Goal: Transaction & Acquisition: Purchase product/service

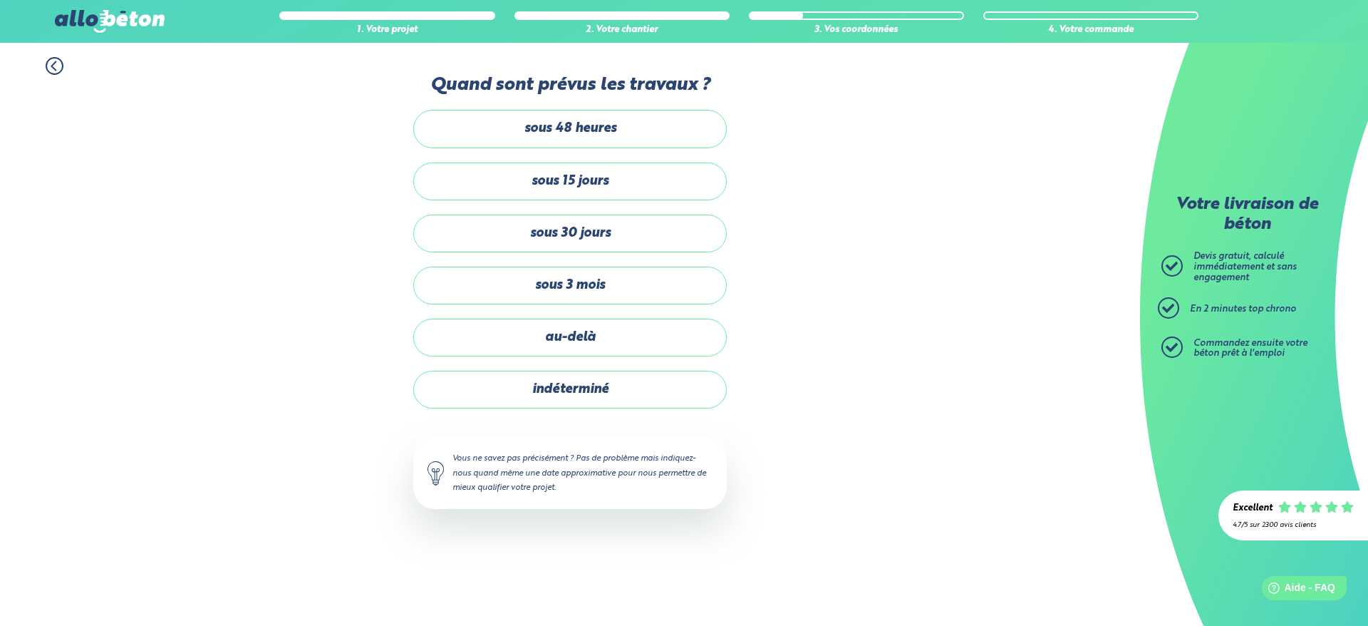
drag, startPoint x: 595, startPoint y: 385, endPoint x: 632, endPoint y: 393, distance: 37.9
click at [595, 384] on label "indéterminé" at bounding box center [570, 390] width 314 height 38
click at [0, 0] on input "indéterminé" at bounding box center [0, 0] width 0 height 0
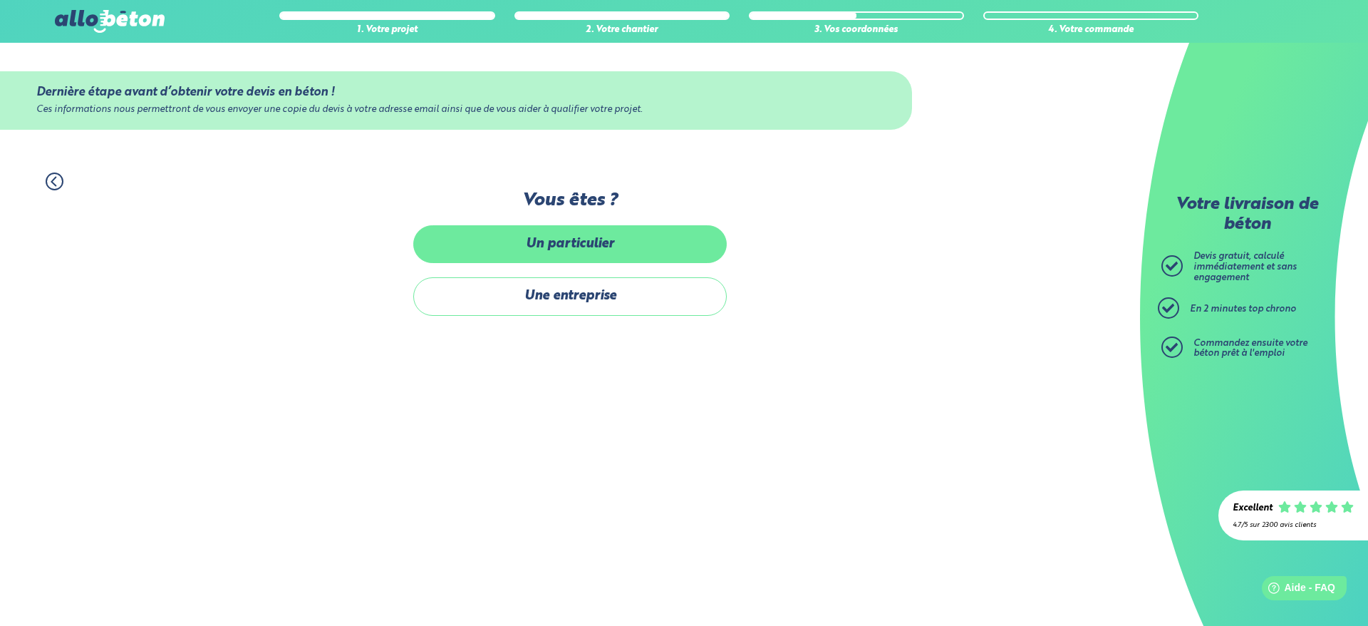
click at [626, 248] on label "Un particulier" at bounding box center [570, 244] width 314 height 38
click at [0, 0] on input "Un particulier" at bounding box center [0, 0] width 0 height 0
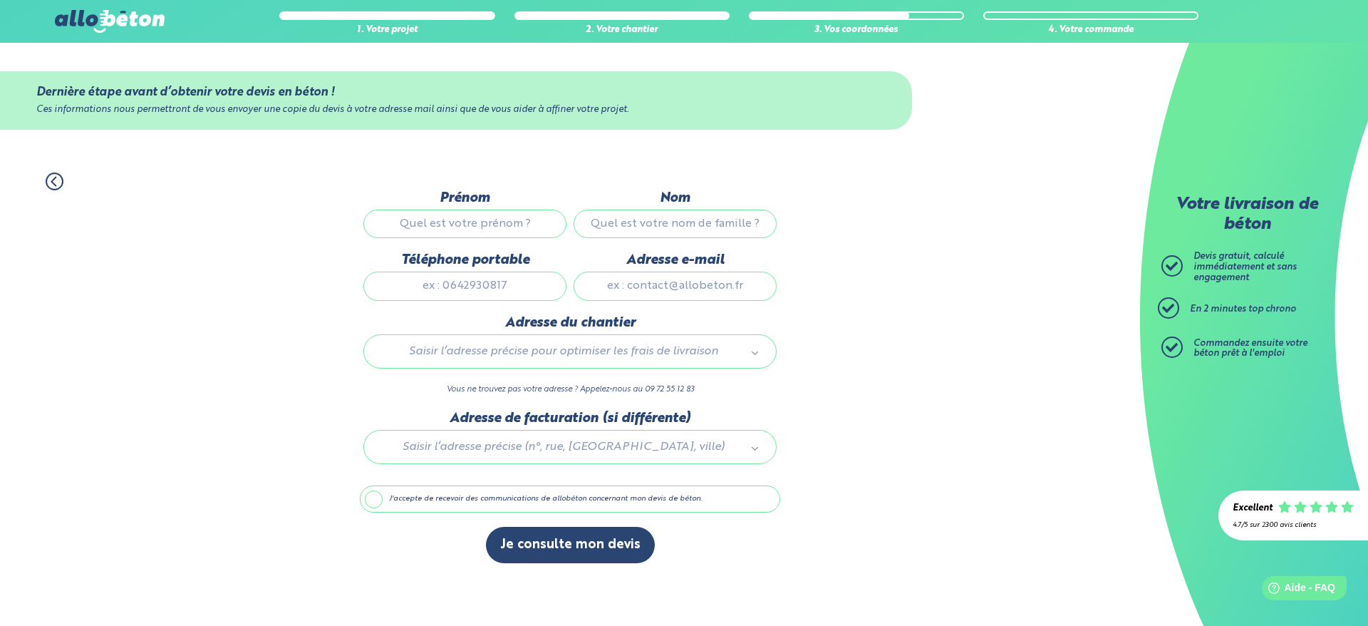
click at [490, 223] on input "Prénom" at bounding box center [464, 223] width 203 height 29
type input "Brice"
type input "[PERSON_NAME]"
type input "683046394"
type input "[STREET_ADDRESS]"
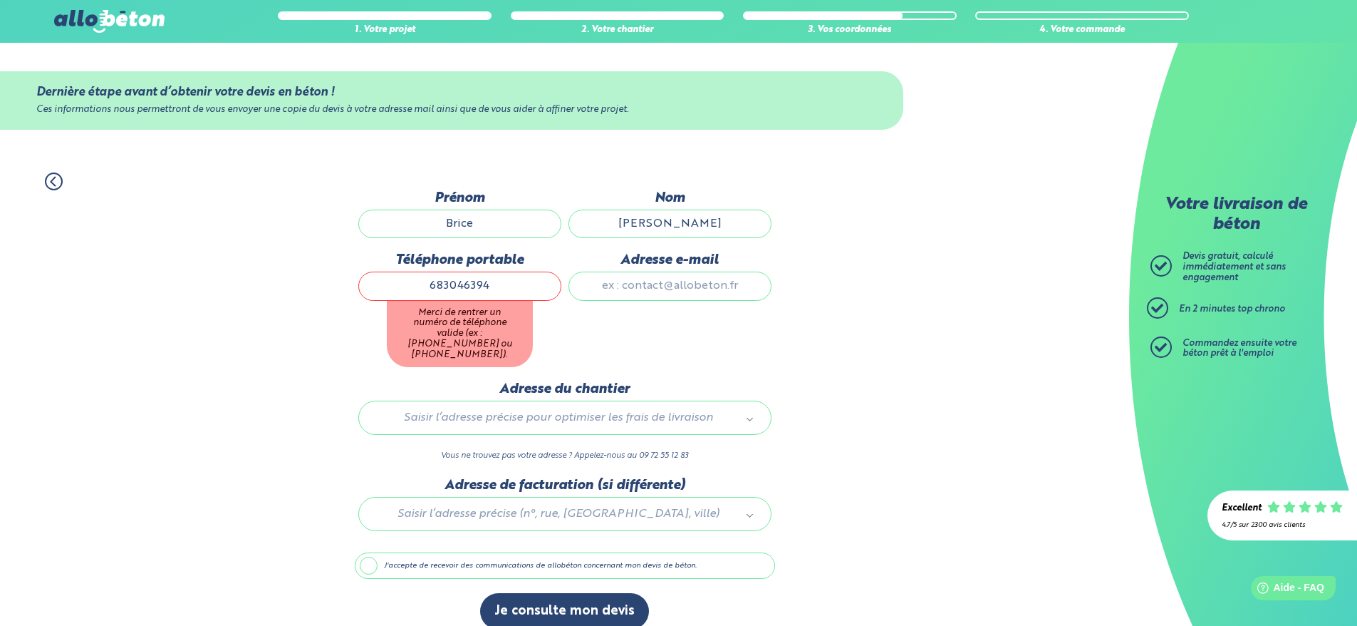
drag, startPoint x: 495, startPoint y: 227, endPoint x: 401, endPoint y: 231, distance: 94.2
click at [507, 220] on input "Brice" at bounding box center [459, 223] width 203 height 29
type input "[PERSON_NAME]"
click at [417, 286] on input "683046394" at bounding box center [459, 285] width 203 height 29
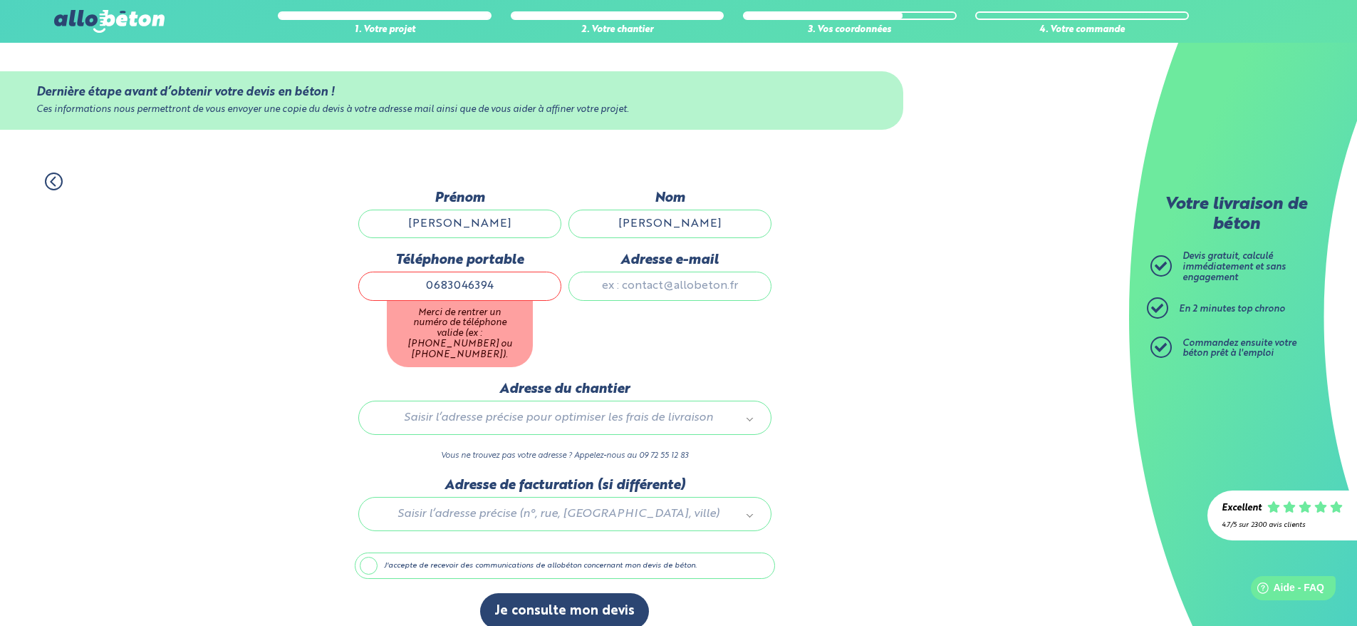
click at [492, 284] on input "0683046394" at bounding box center [459, 285] width 203 height 29
type input "0683045874"
click at [999, 366] on div "1. Votre projet 2. Votre chantier 3. Vos coordonnées 4. Votre commande Dernière…" at bounding box center [570, 401] width 1140 height 486
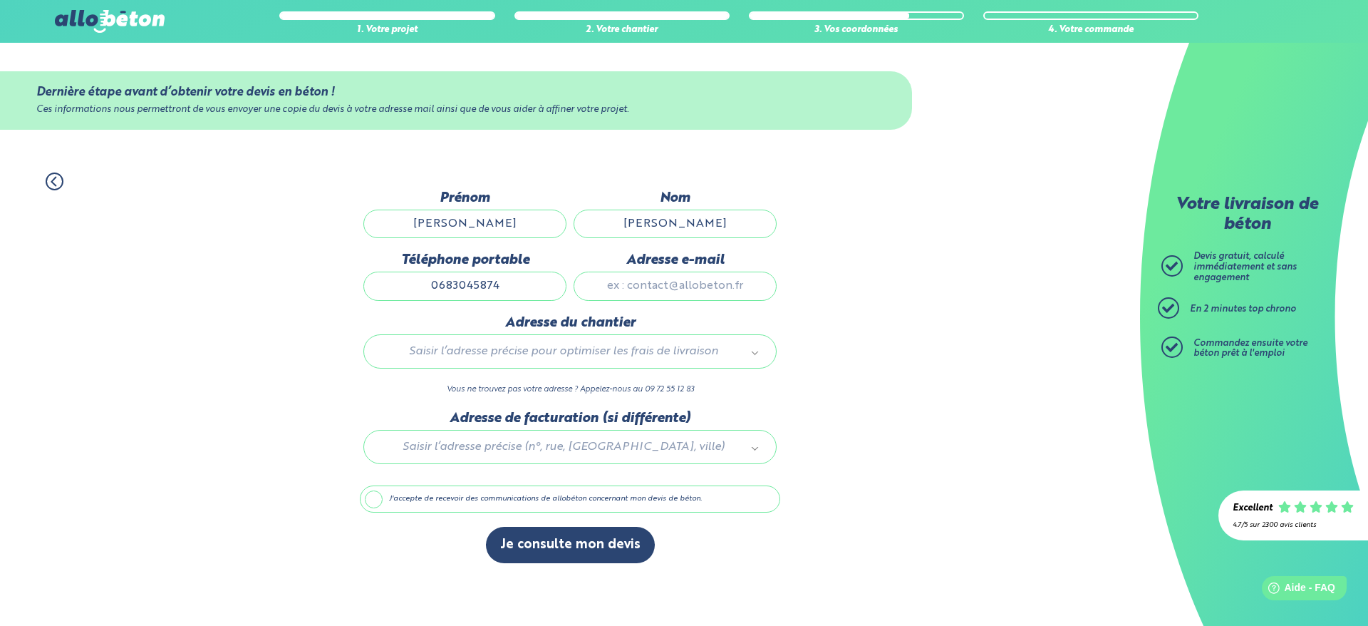
drag, startPoint x: 365, startPoint y: 492, endPoint x: 357, endPoint y: 499, distance: 10.6
click at [365, 493] on label "J'accepte de recevoir des communications de allobéton concernant mon devis de b…" at bounding box center [570, 498] width 420 height 27
click at [0, 0] on input "J'accepte de recevoir des communications de allobéton concernant mon devis de b…" at bounding box center [0, 0] width 0 height 0
click at [693, 254] on label "Adresse e-mail" at bounding box center [675, 260] width 203 height 16
click at [693, 271] on input "Adresse e-mail" at bounding box center [675, 285] width 203 height 29
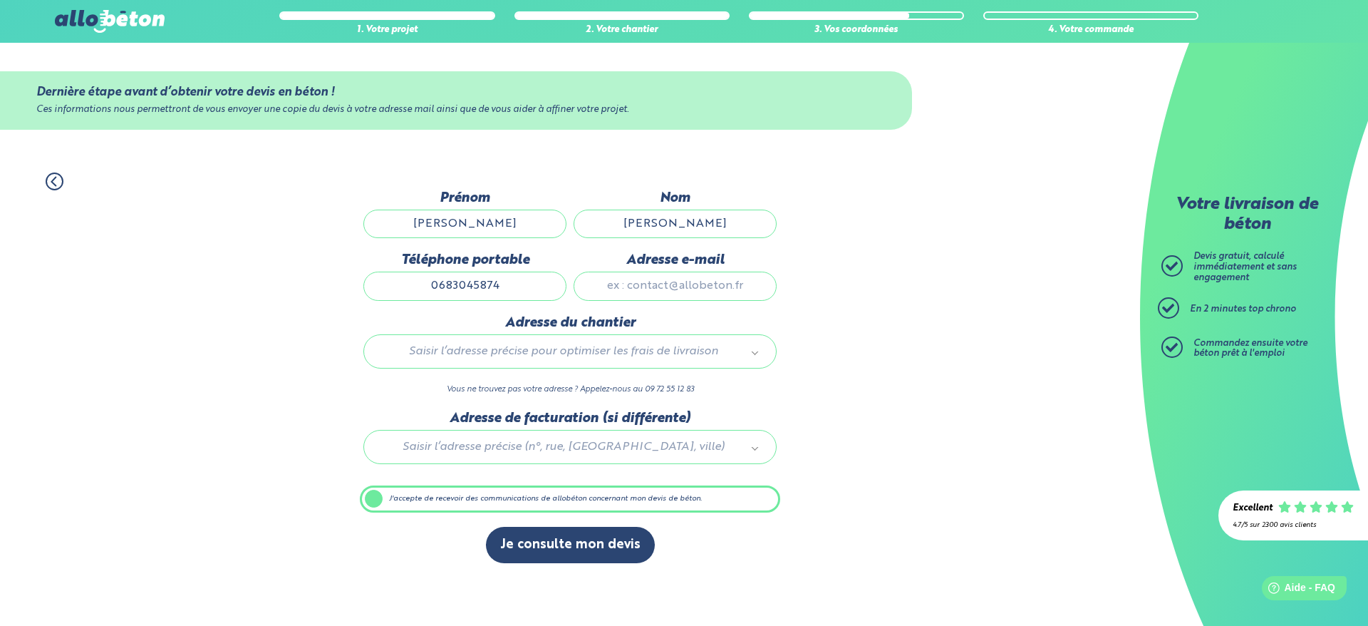
click at [696, 275] on input "Adresse e-mail" at bounding box center [675, 285] width 203 height 29
click at [593, 549] on button "Je consulte mon devis" at bounding box center [570, 545] width 169 height 36
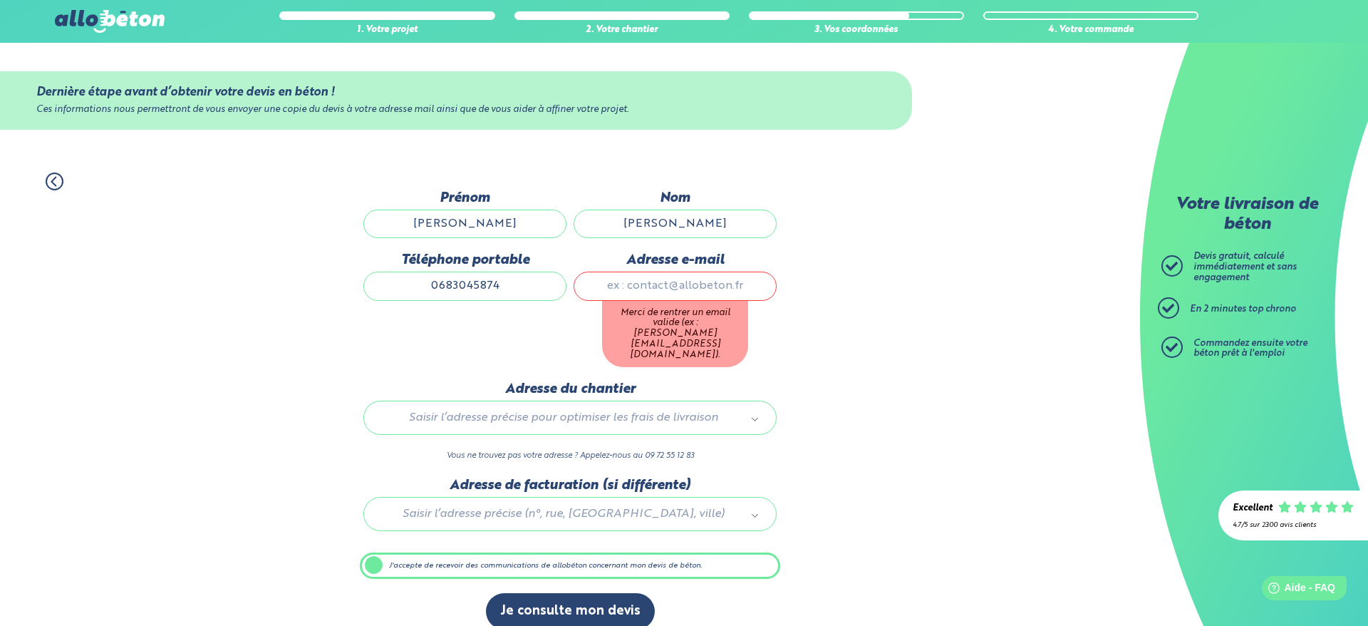
click at [699, 291] on input "Adresse e-mail" at bounding box center [675, 285] width 203 height 29
paste input "[EMAIL_ADDRESS][DOMAIN_NAME]"
type input "[EMAIL_ADDRESS][DOMAIN_NAME]"
click at [600, 583] on div "Accueil Livraison Béton Centrale béton à proximité Livraison béton [GEOGRAPHIC_…" at bounding box center [570, 343] width 1140 height 601
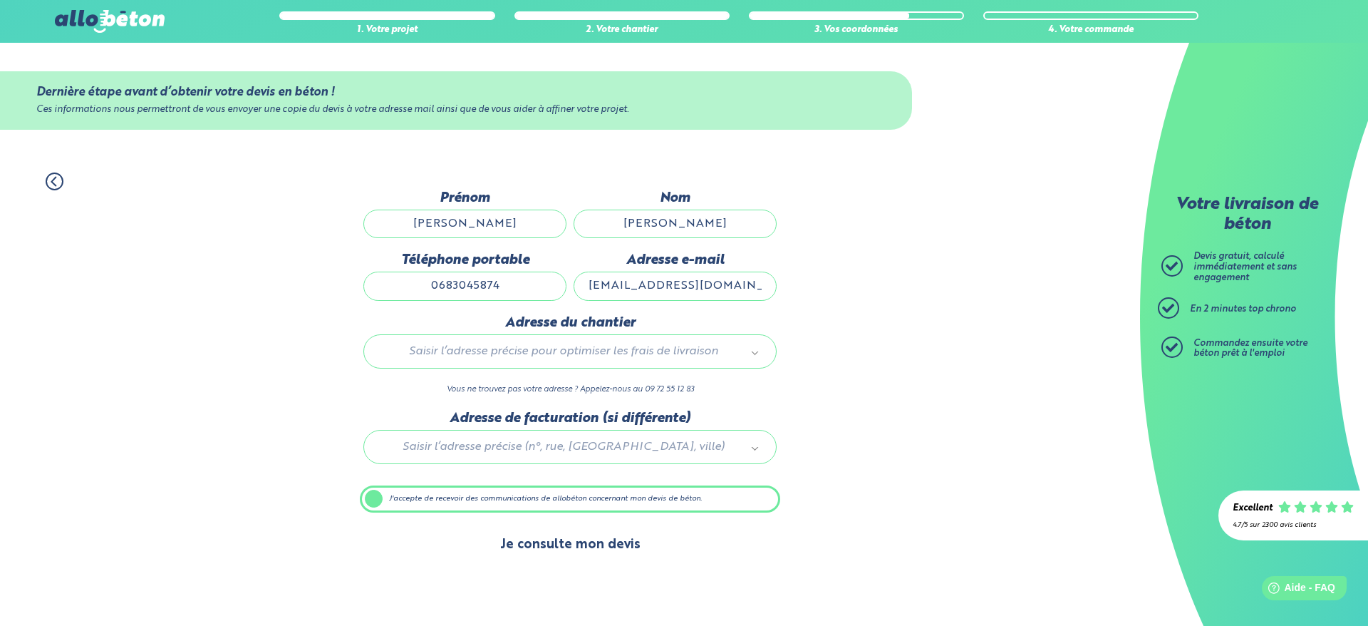
click at [601, 549] on button "Je consulte mon devis" at bounding box center [570, 545] width 169 height 36
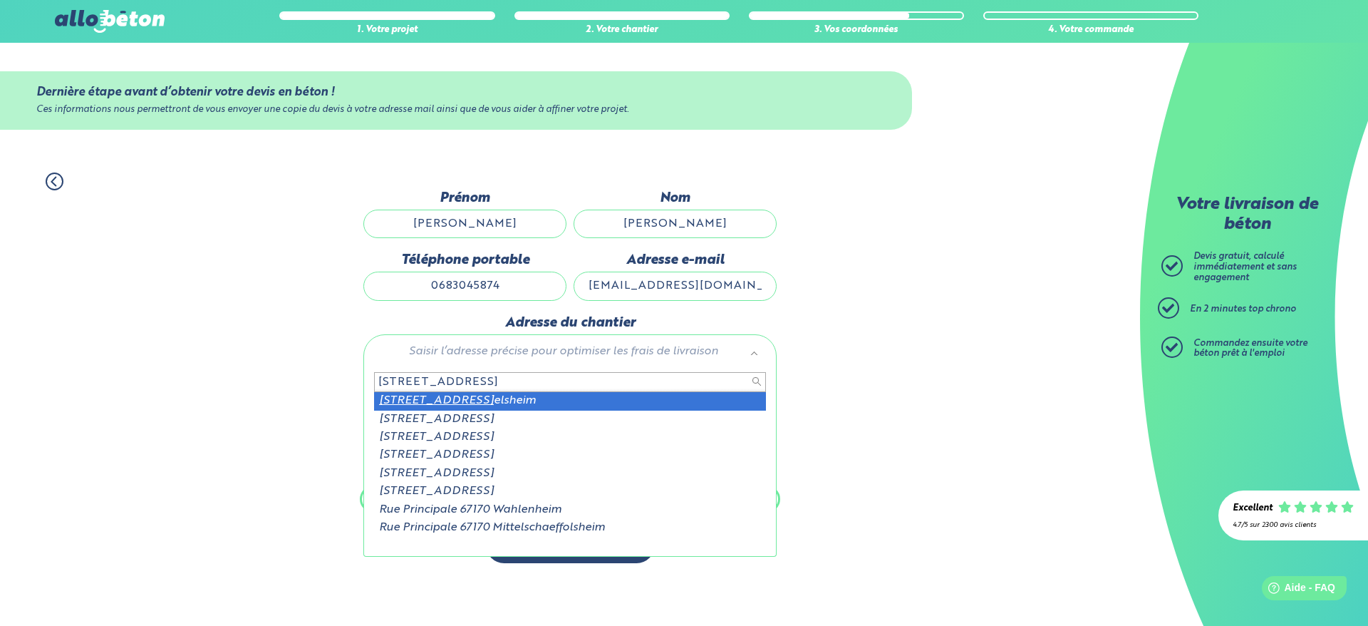
type input "[STREET_ADDRESS]"
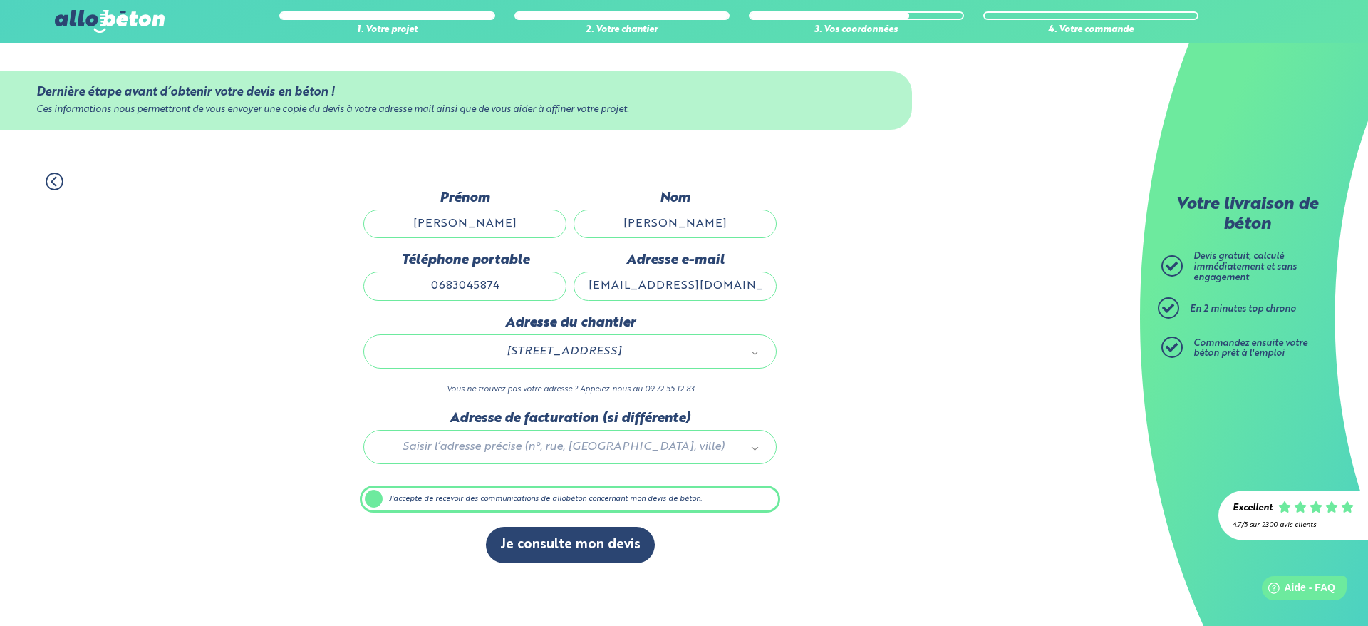
click at [615, 455] on div at bounding box center [570, 444] width 420 height 68
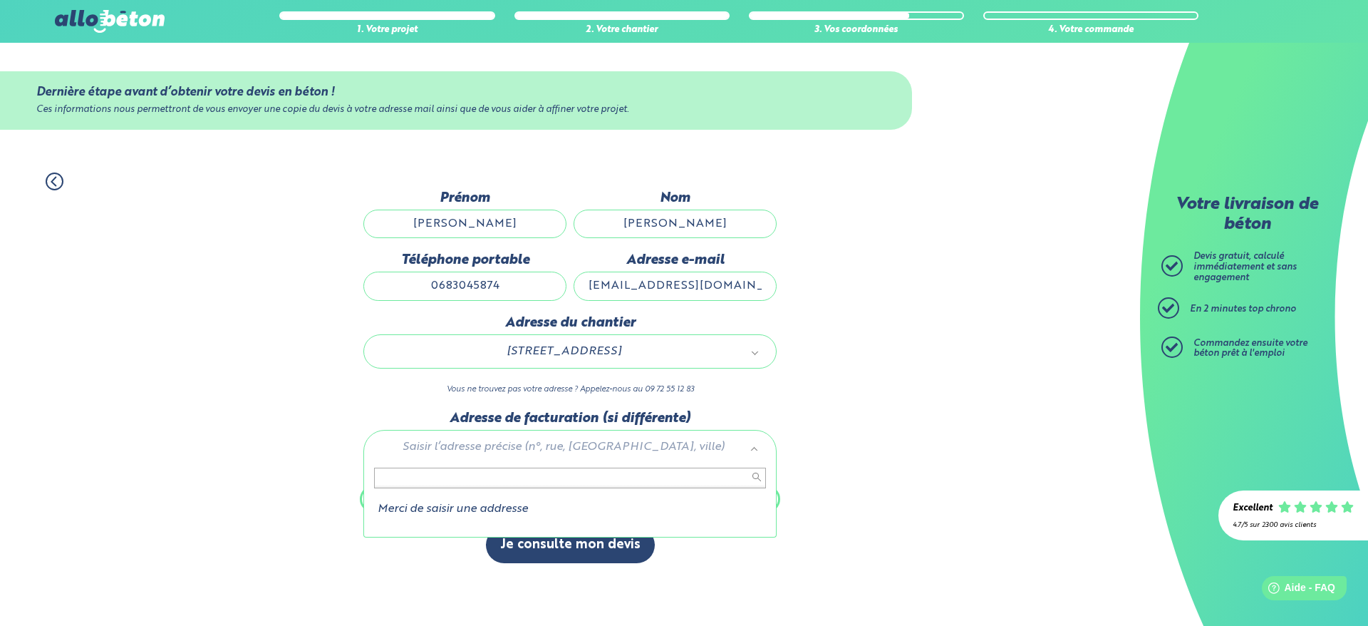
drag, startPoint x: 626, startPoint y: 452, endPoint x: 618, endPoint y: 432, distance: 21.4
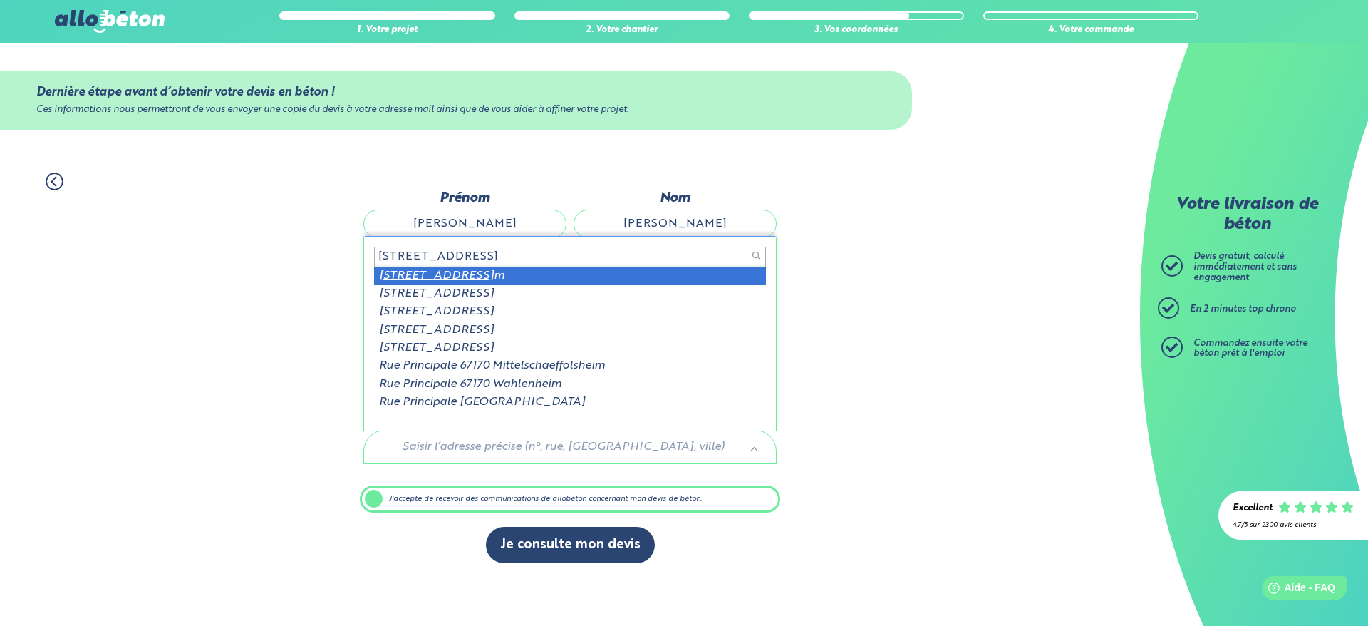
type input "[STREET_ADDRESS]"
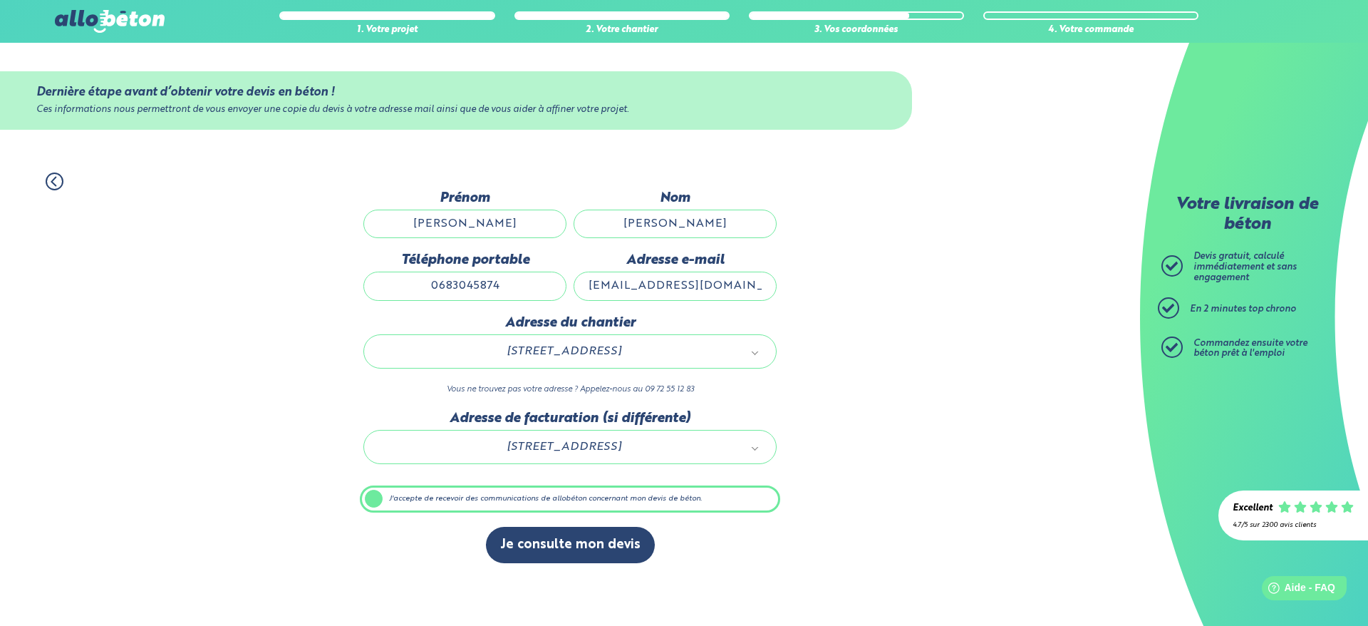
click at [384, 494] on label "J'accepte de recevoir des communications de allobéton concernant mon devis de b…" at bounding box center [570, 498] width 420 height 27
click at [0, 0] on input "J'accepte de recevoir des communications de allobéton concernant mon devis de b…" at bounding box center [0, 0] width 0 height 0
click at [372, 501] on label "J'accepte de recevoir des communications de allobéton concernant mon devis de b…" at bounding box center [570, 498] width 420 height 27
click at [0, 0] on input "J'accepte de recevoir des communications de allobéton concernant mon devis de b…" at bounding box center [0, 0] width 0 height 0
click at [731, 227] on input "[PERSON_NAME]" at bounding box center [675, 223] width 203 height 29
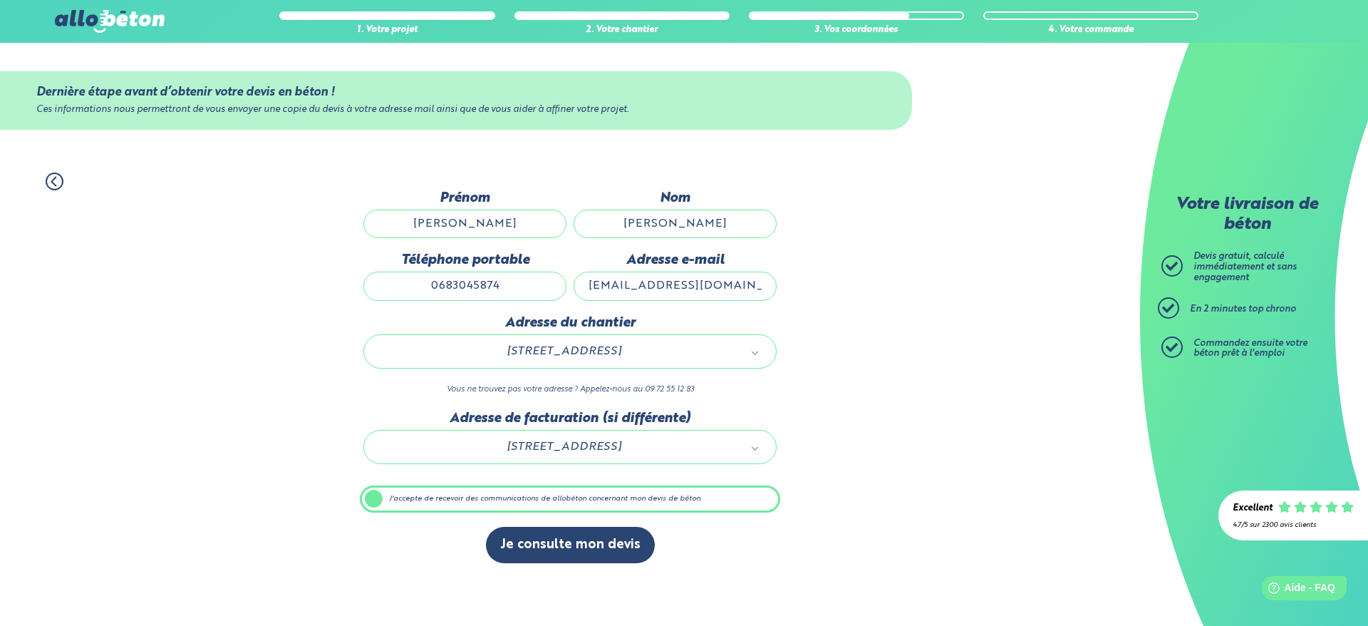
click at [601, 291] on input "[EMAIL_ADDRESS][DOMAIN_NAME]" at bounding box center [675, 285] width 203 height 29
click at [794, 286] on div "1. Votre projet 2. Votre chantier 3. Vos coordonnées 4. Votre commande Dernière…" at bounding box center [570, 367] width 1140 height 419
click at [759, 287] on input "[EMAIL_ADDRESS][DOMAIN_NAME]" at bounding box center [675, 285] width 203 height 29
click at [743, 361] on div "[STREET_ADDRESS]" at bounding box center [569, 351] width 413 height 34
drag, startPoint x: 702, startPoint y: 274, endPoint x: 725, endPoint y: 276, distance: 23.6
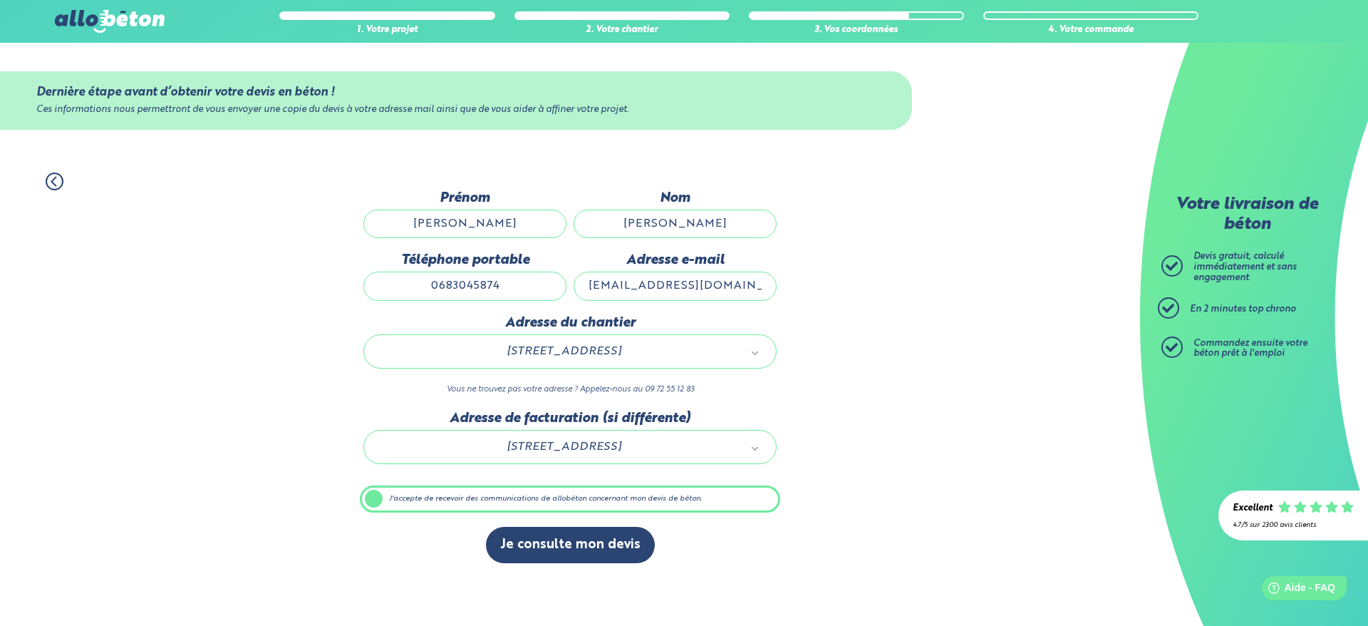
click at [704, 274] on input "[EMAIL_ADDRESS][DOMAIN_NAME]" at bounding box center [675, 285] width 203 height 29
click at [752, 279] on input "[EMAIL_ADDRESS][DOMAIN_NAME]" at bounding box center [675, 285] width 203 height 29
type input "[EMAIL_ADDRESS][DOMAIN_NAME]"
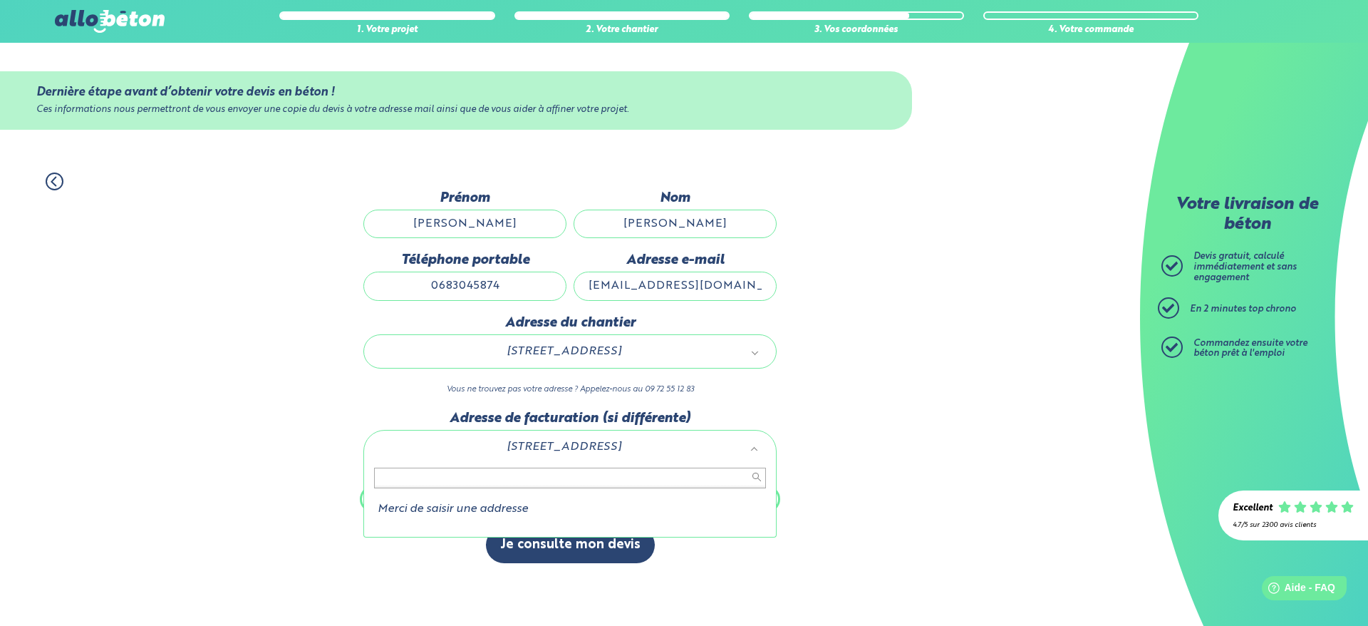
drag, startPoint x: 472, startPoint y: 511, endPoint x: 690, endPoint y: 512, distance: 218.8
click at [472, 511] on li "Merci de saisir une addresse" at bounding box center [570, 508] width 392 height 13
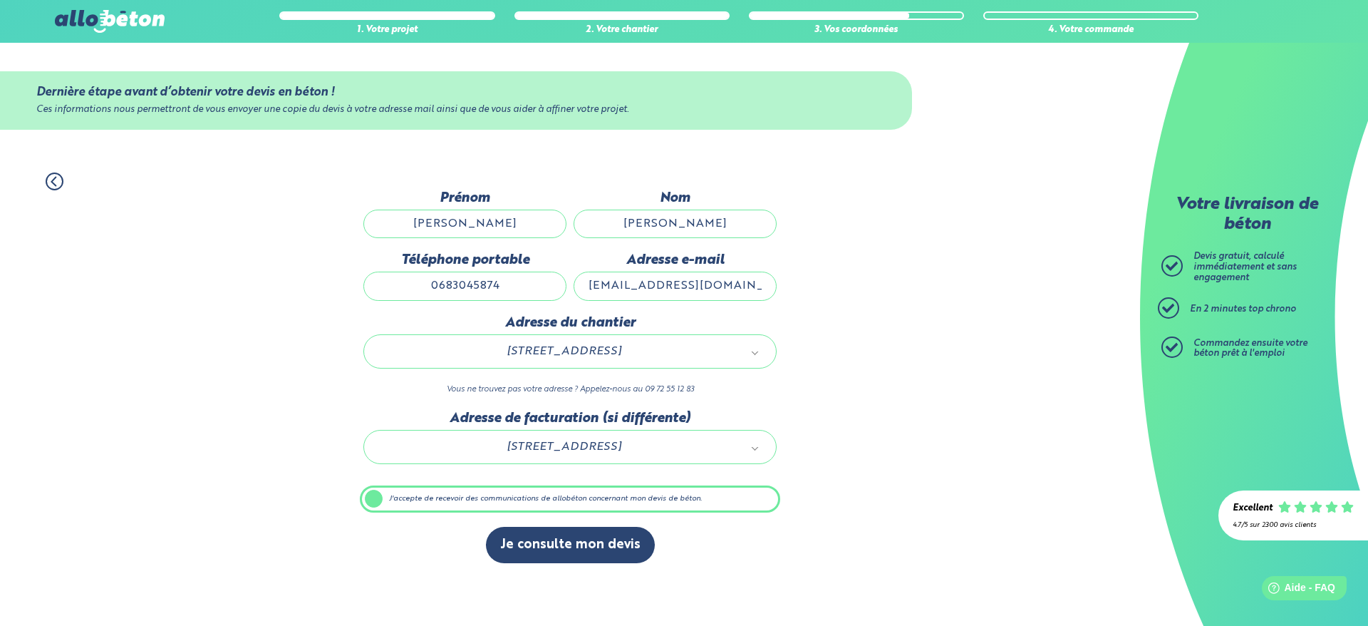
click at [370, 503] on label "J'accepte de recevoir des communications de allobéton concernant mon devis de b…" at bounding box center [570, 498] width 420 height 27
click at [0, 0] on input "J'accepte de recevoir des communications de allobéton concernant mon devis de b…" at bounding box center [0, 0] width 0 height 0
click at [376, 505] on label "J'accepte de recevoir des communications de allobéton concernant mon devis de b…" at bounding box center [570, 498] width 420 height 27
click at [0, 0] on input "J'accepte de recevoir des communications de allobéton concernant mon devis de b…" at bounding box center [0, 0] width 0 height 0
click at [721, 222] on input "[PERSON_NAME]" at bounding box center [675, 223] width 203 height 29
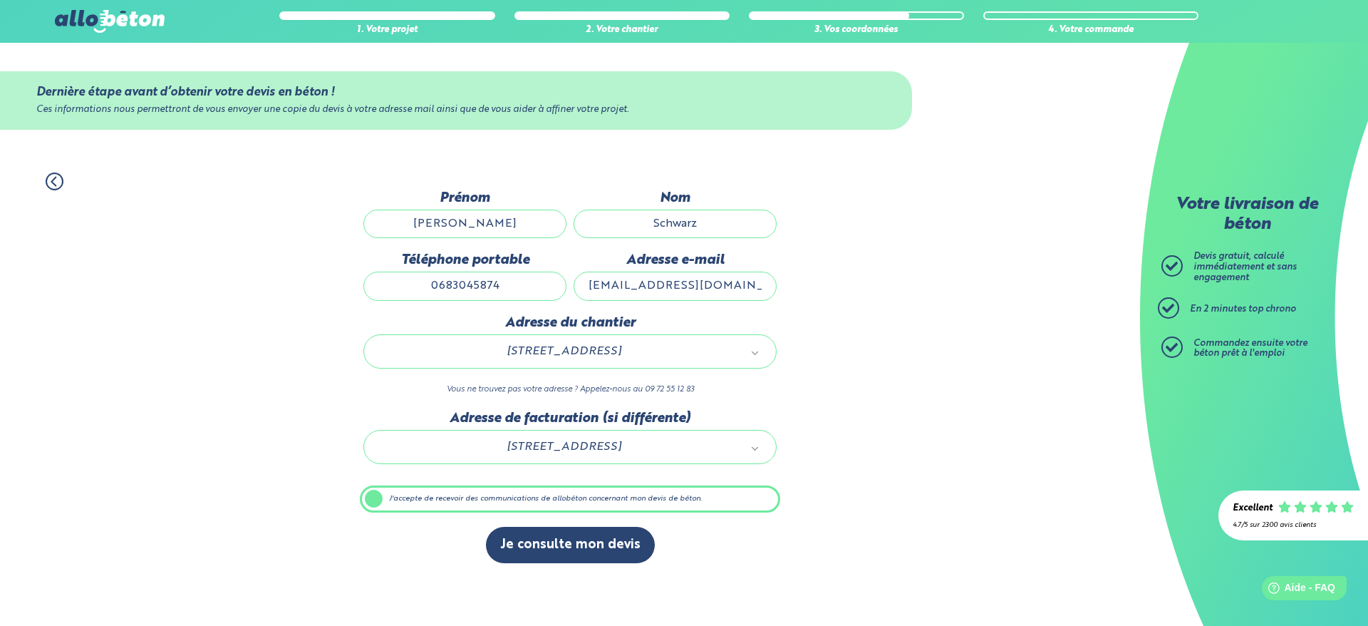
type input "Schwarz"
click at [812, 350] on div "1. Votre projet 2. Votre chantier 3. Vos coordonnées 4. Votre commande Dernière…" at bounding box center [570, 367] width 1140 height 419
click at [714, 226] on input "Schwarz" at bounding box center [675, 223] width 203 height 29
click at [374, 498] on label "J'accepte de recevoir des communications de allobéton concernant mon devis de b…" at bounding box center [570, 498] width 420 height 27
click at [0, 0] on input "J'accepte de recevoir des communications de allobéton concernant mon devis de b…" at bounding box center [0, 0] width 0 height 0
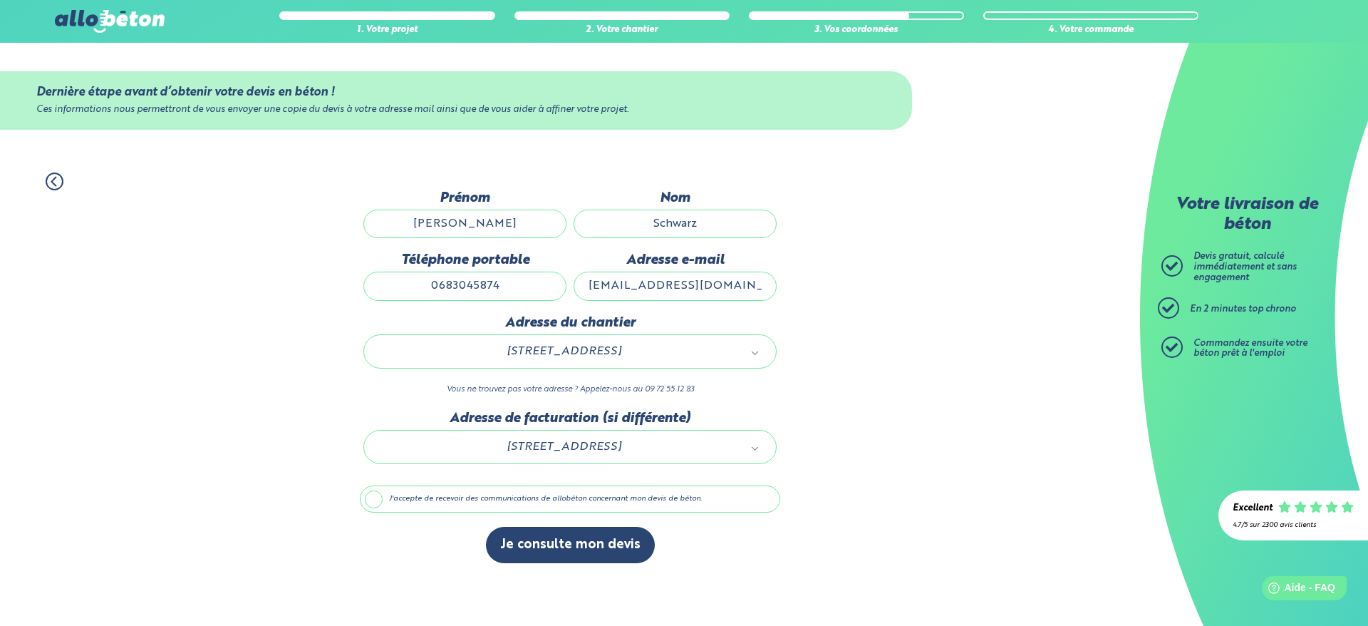
click at [374, 498] on label "J'accepte de recevoir des communications de allobéton concernant mon devis de b…" at bounding box center [570, 498] width 420 height 27
click at [0, 0] on input "J'accepte de recevoir des communications de allobéton concernant mon devis de b…" at bounding box center [0, 0] width 0 height 0
click at [639, 291] on input "[EMAIL_ADDRESS][DOMAIN_NAME]" at bounding box center [675, 285] width 203 height 29
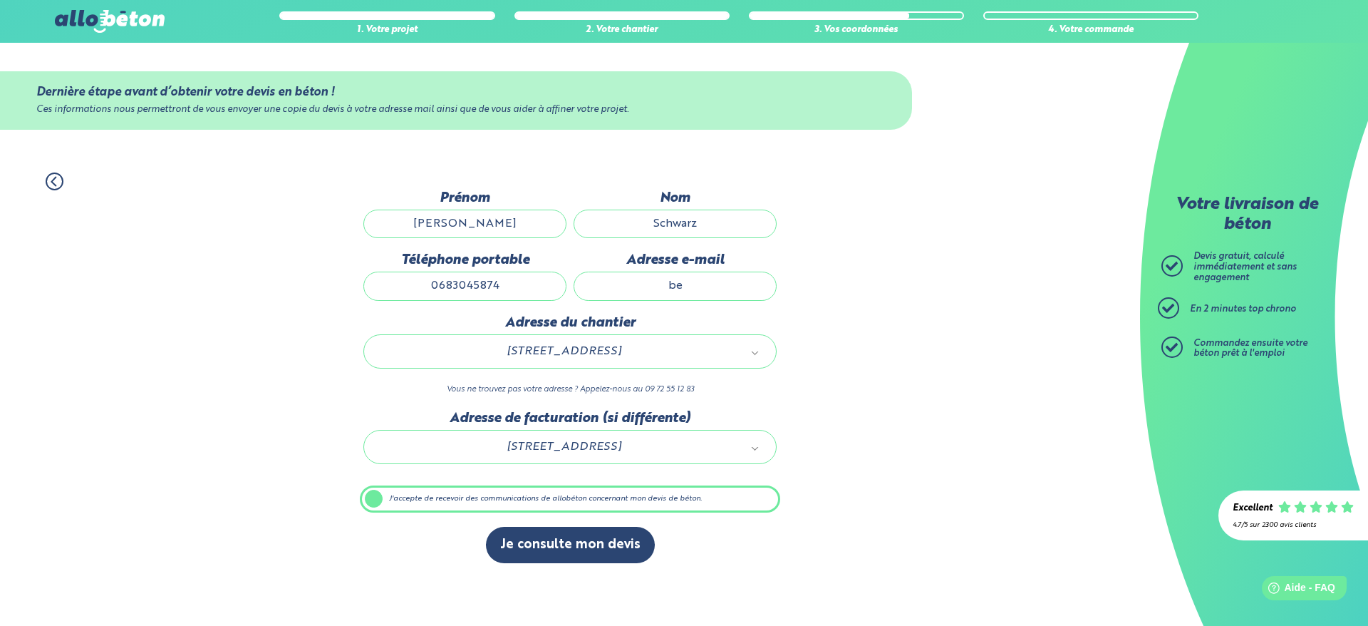
type input "b"
type input "l"
type input "[PERSON_NAME][EMAIL_ADDRESS][DOMAIN_NAME]"
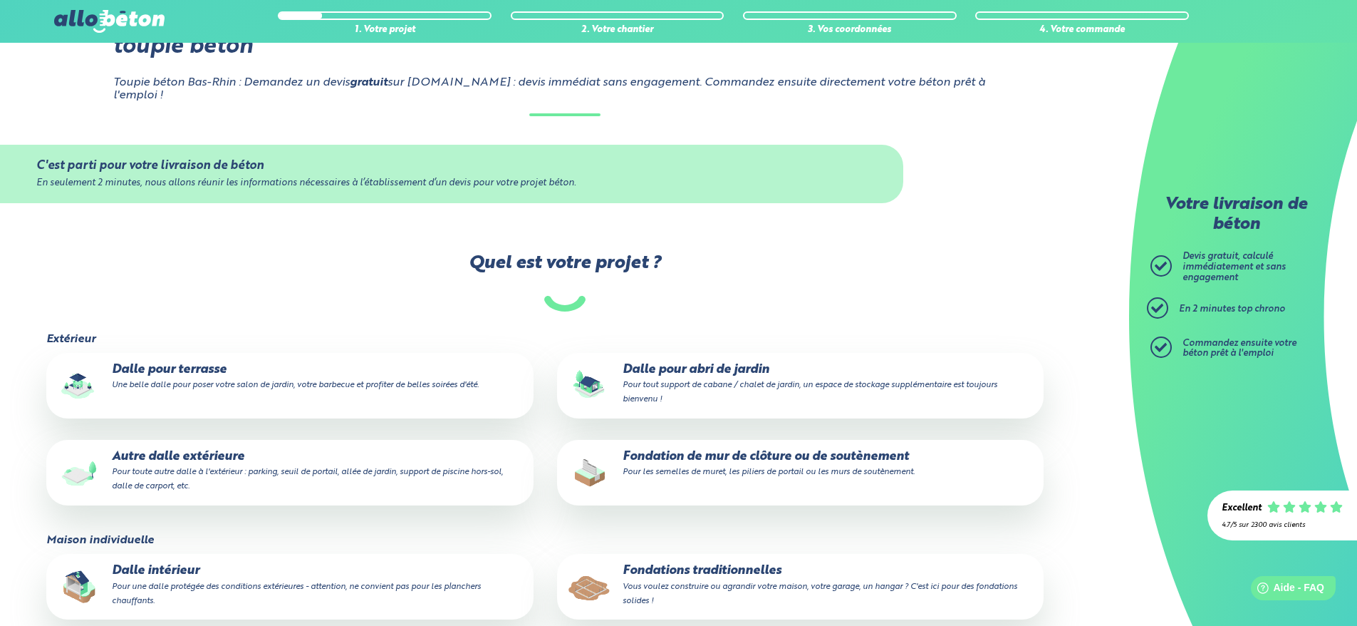
scroll to position [143, 0]
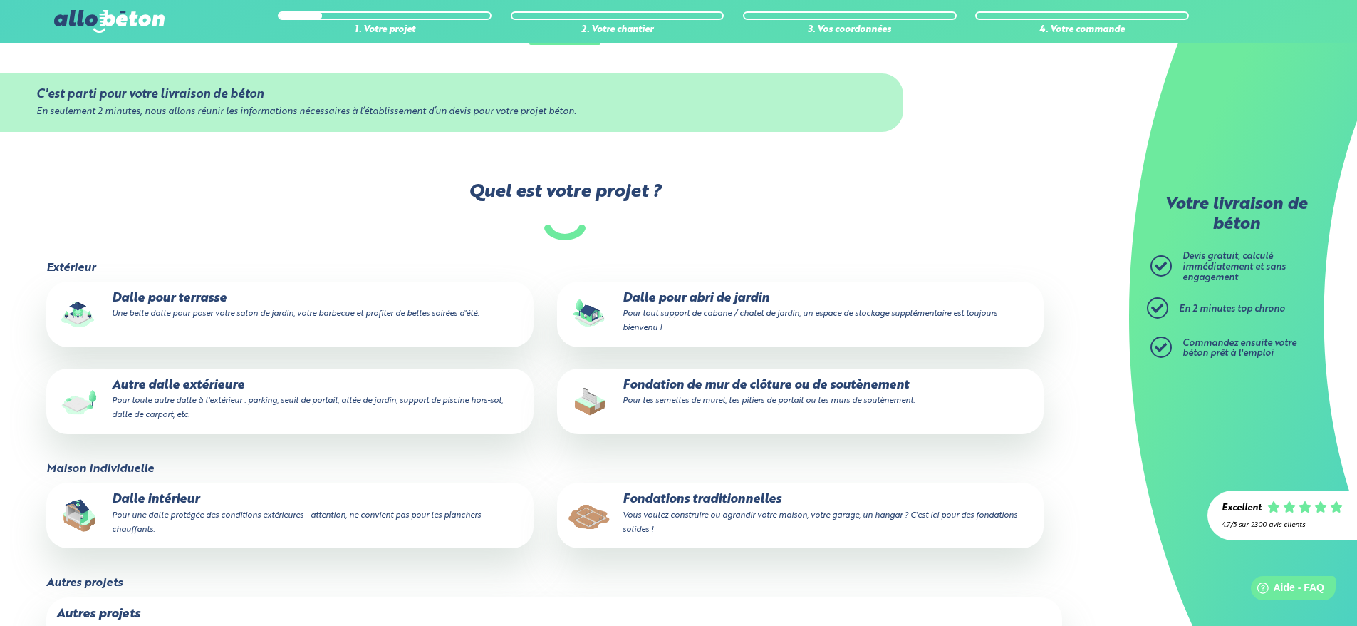
click at [657, 309] on small "Pour tout support de cabane / chalet de jardin, un espace de stockage supplémen…" at bounding box center [810, 320] width 375 height 23
click at [0, 0] on input "Dalle pour abri de jardin Pour tout support de cabane / chalet de jardin, un es…" at bounding box center [0, 0] width 0 height 0
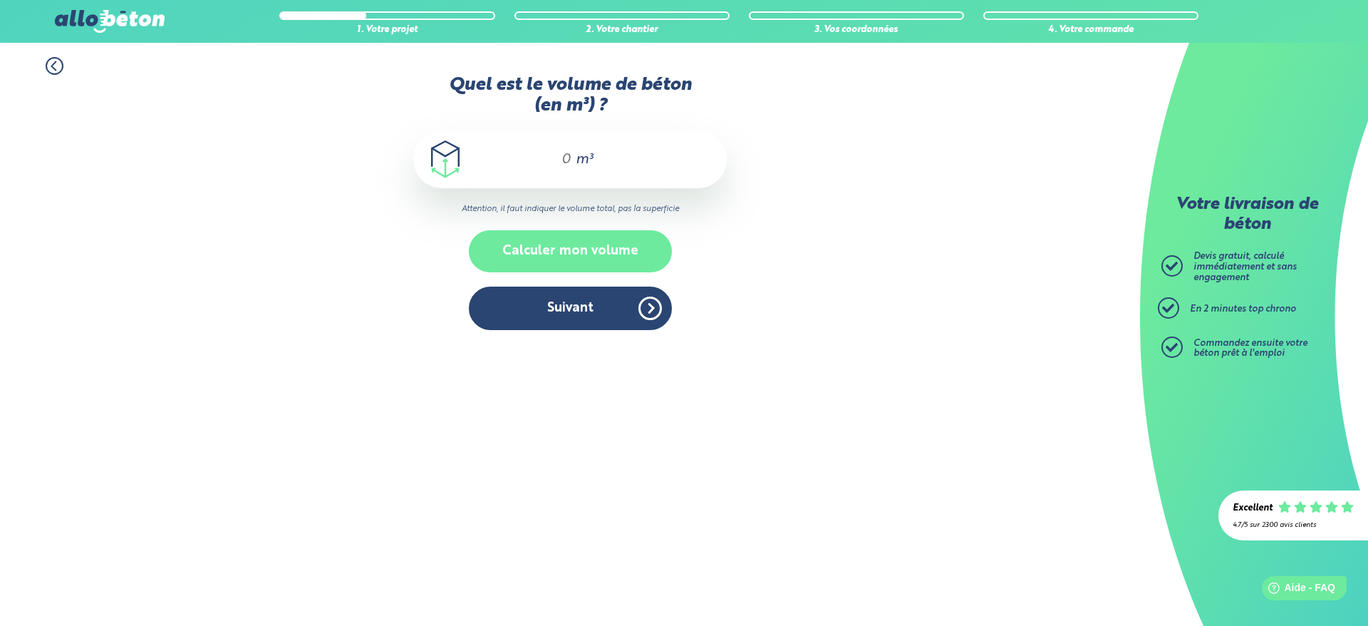
click at [543, 234] on button "Calculer mon volume" at bounding box center [570, 251] width 203 height 42
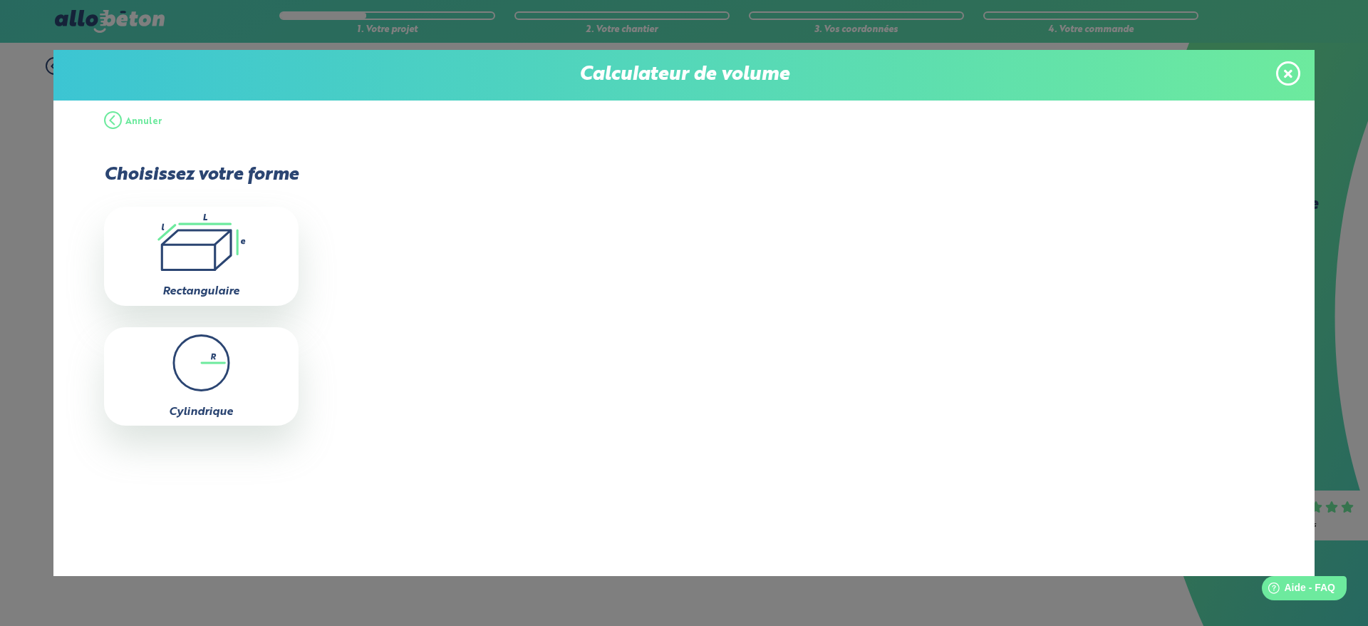
click at [1285, 76] on icon at bounding box center [1288, 73] width 9 height 9
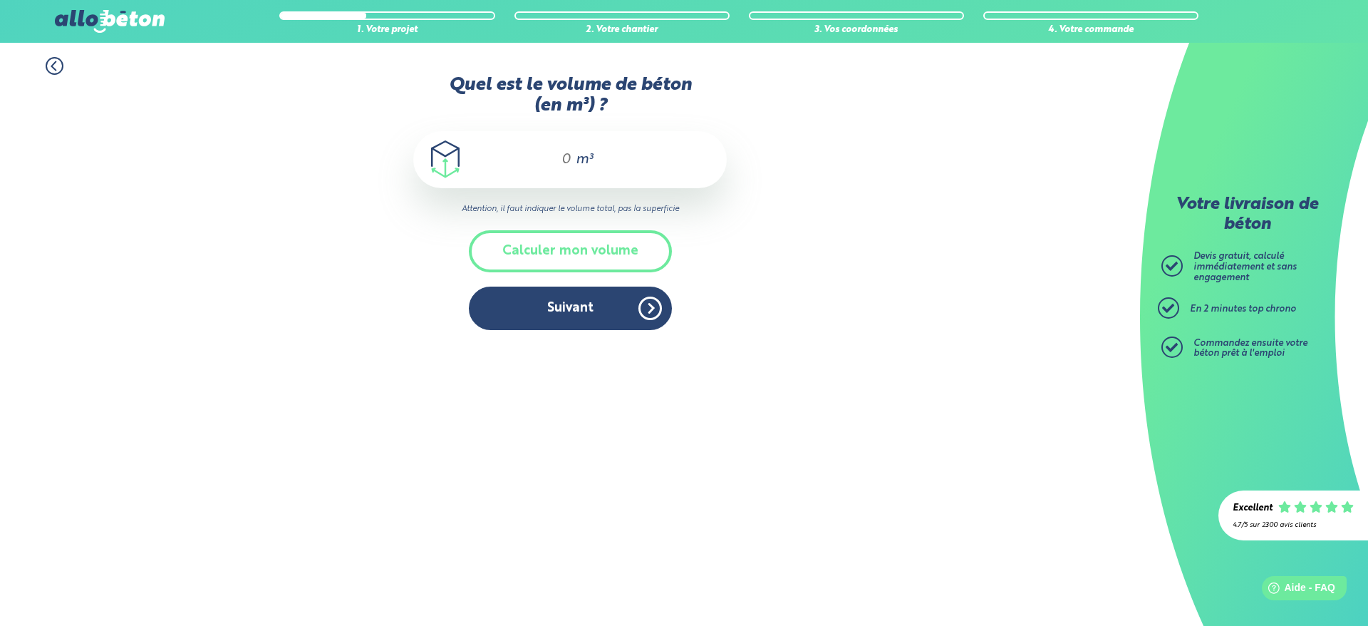
click at [582, 158] on span "m³" at bounding box center [584, 159] width 17 height 14
type input "3"
click at [619, 309] on button "Suivant" at bounding box center [570, 307] width 203 height 43
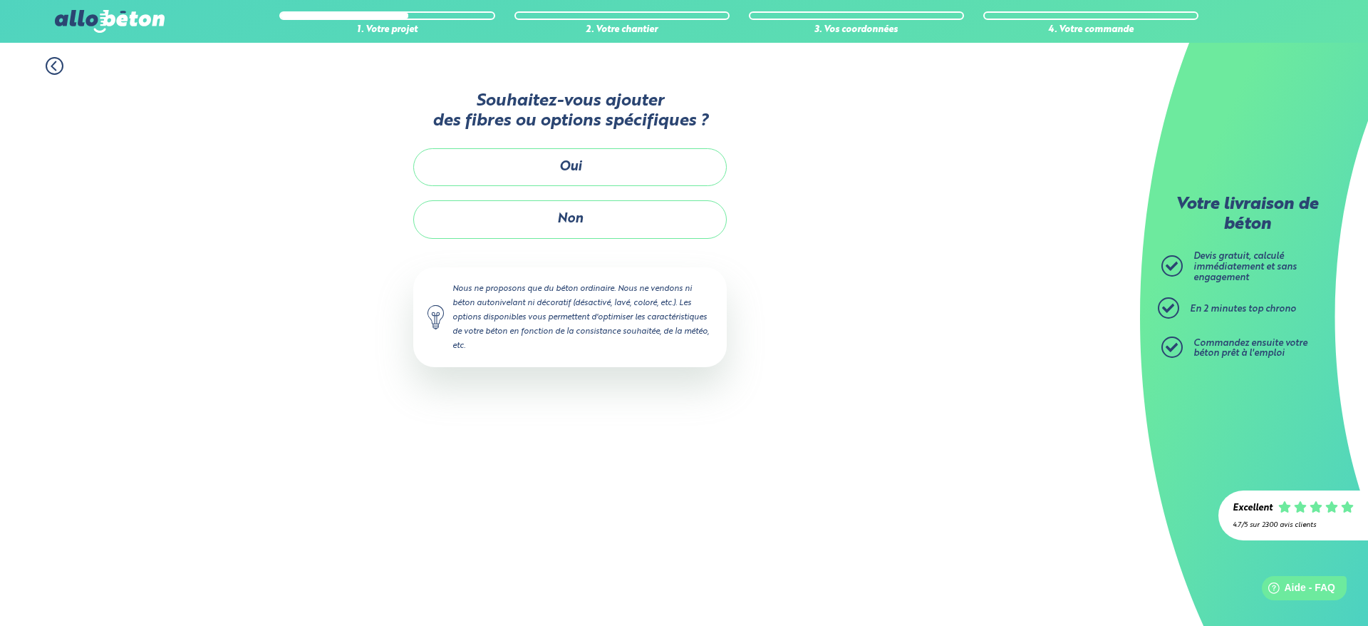
click at [627, 239] on div "Souhaitez-vous ajouter des fibres ou options spécifiques ? Oui Non Nous ne prop…" at bounding box center [570, 235] width 314 height 321
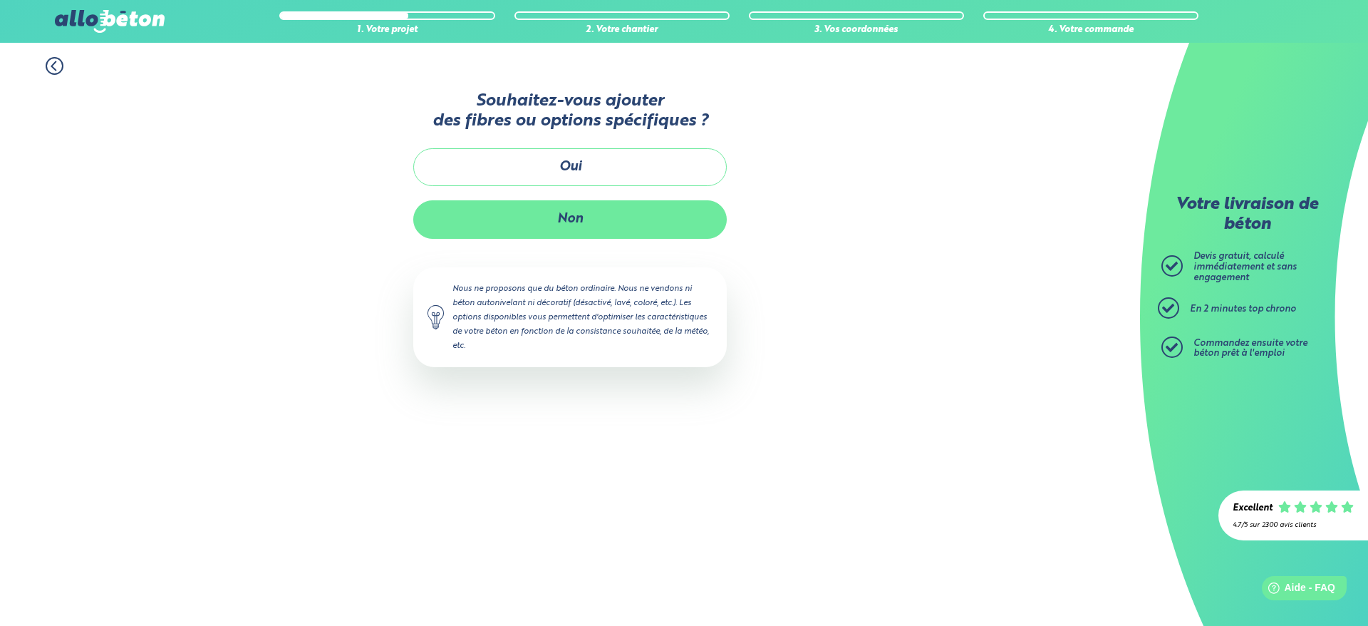
click at [628, 235] on button "Non" at bounding box center [570, 219] width 314 height 38
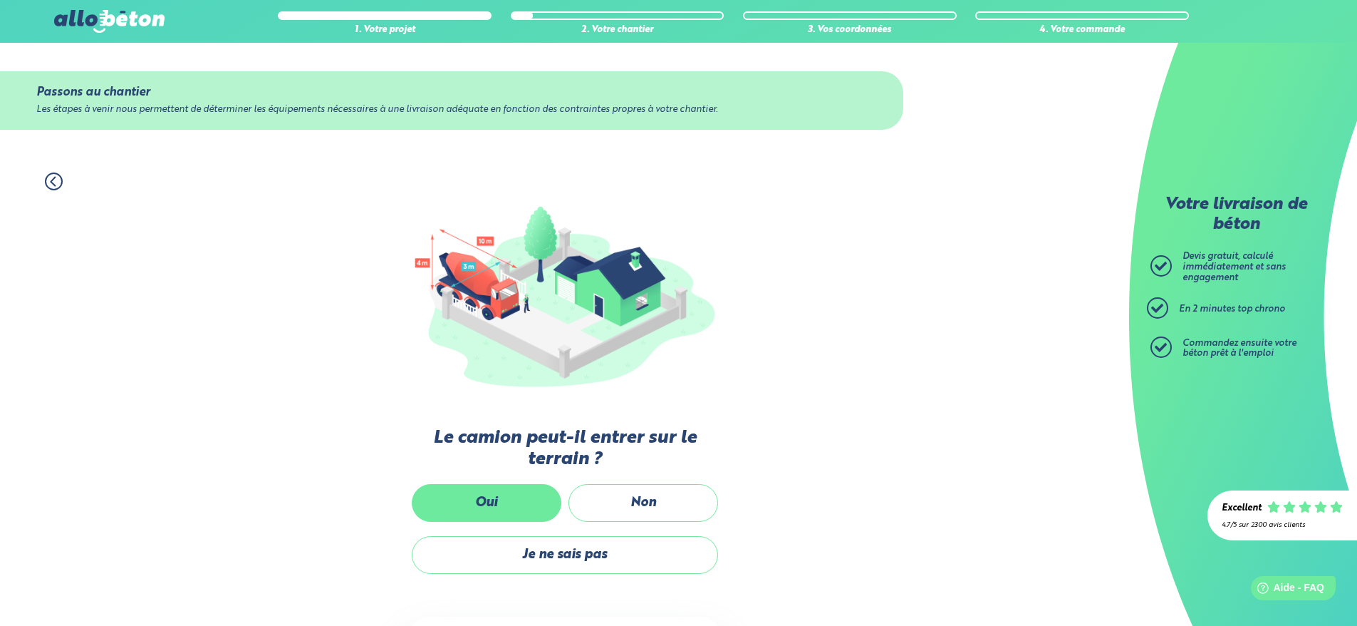
click at [450, 511] on label "Oui" at bounding box center [487, 503] width 150 height 38
click at [0, 0] on input "Oui" at bounding box center [0, 0] width 0 height 0
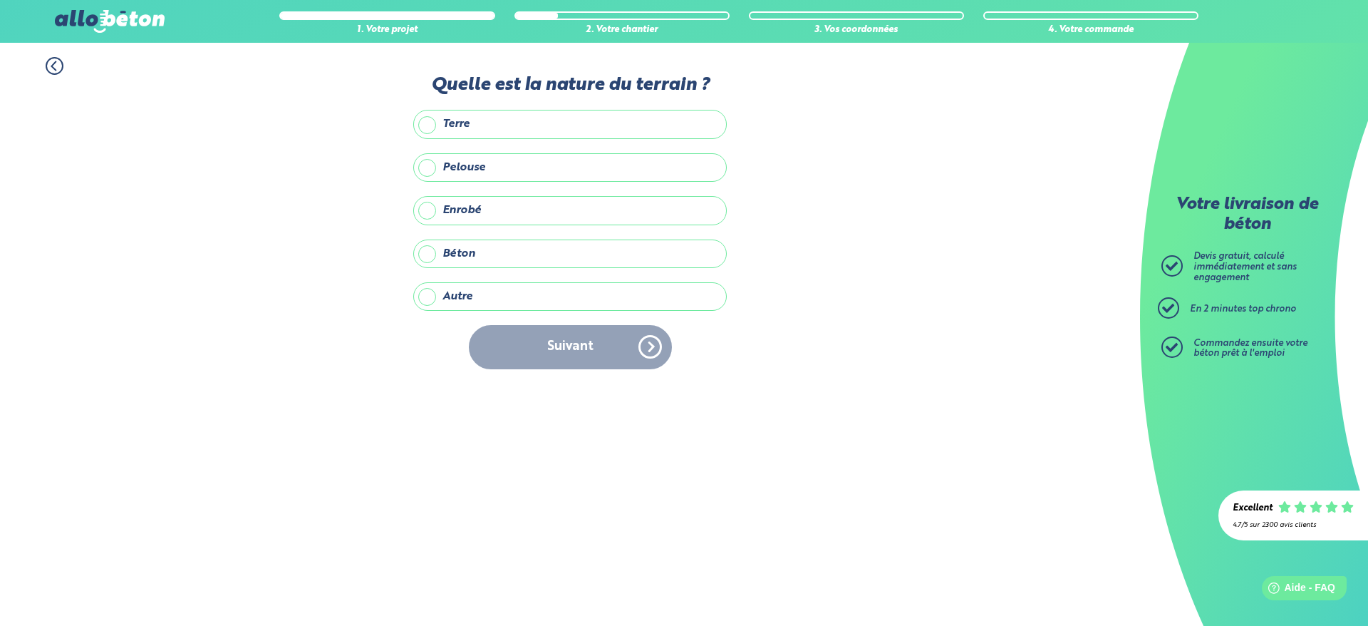
click at [447, 203] on label "Enrobé" at bounding box center [570, 210] width 314 height 29
click at [0, 0] on input "Enrobé" at bounding box center [0, 0] width 0 height 0
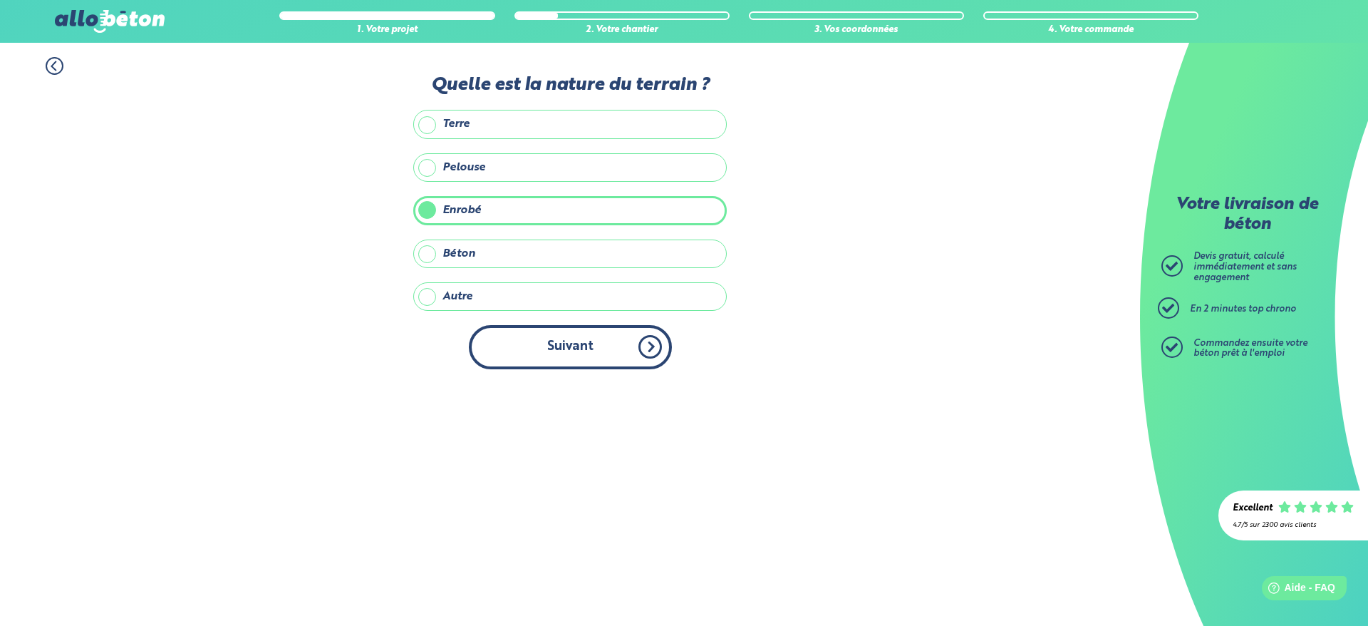
click at [562, 356] on button "Suivant" at bounding box center [570, 346] width 203 height 43
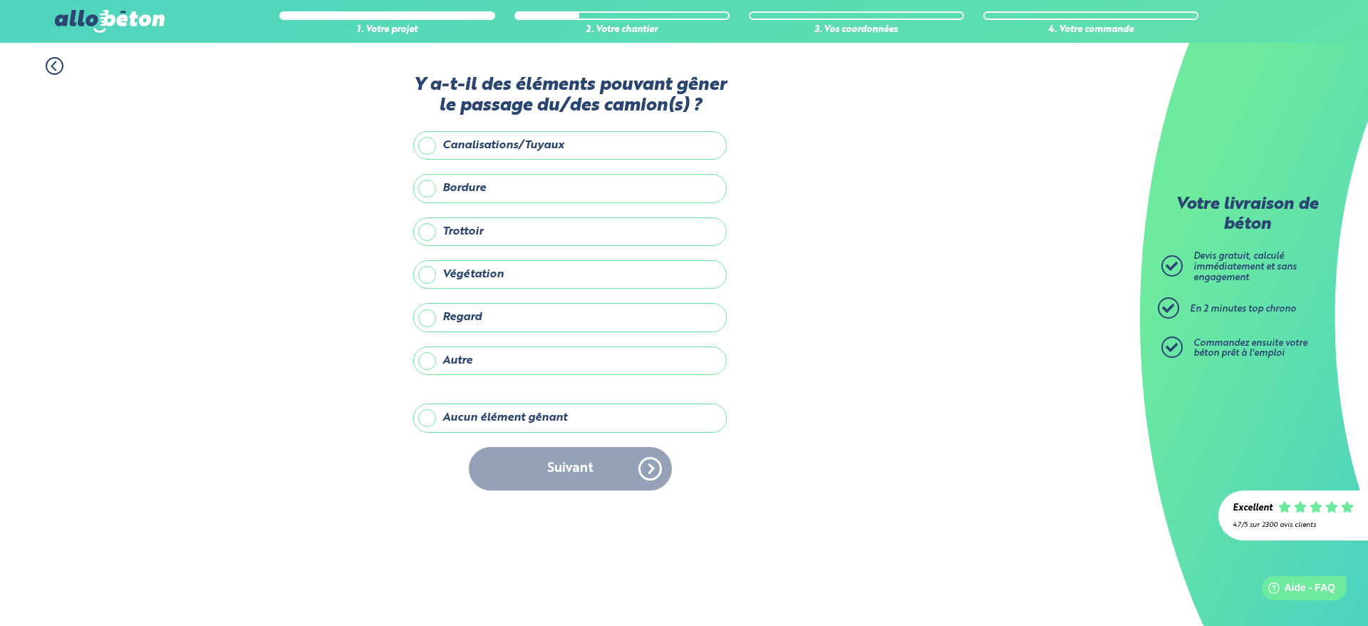
click at [487, 407] on label "Aucun élément gênant" at bounding box center [570, 417] width 314 height 29
click at [0, 0] on input "Aucun élément gênant" at bounding box center [0, 0] width 0 height 0
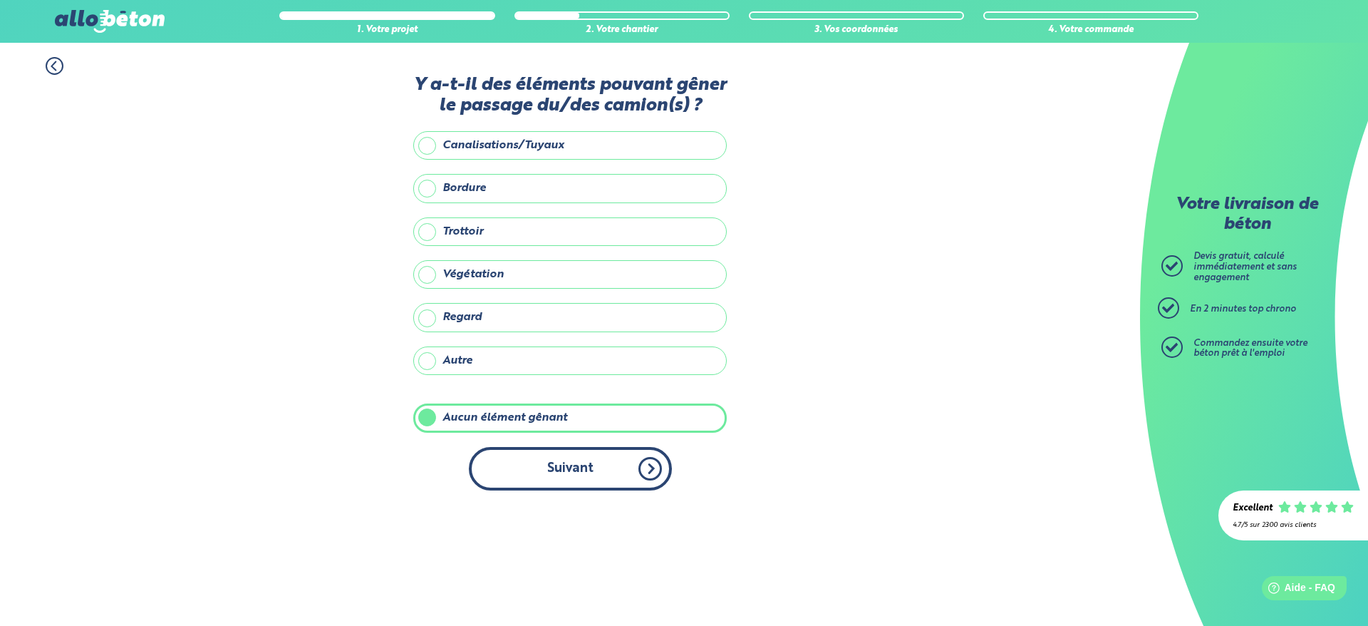
click at [556, 460] on button "Suivant" at bounding box center [570, 468] width 203 height 43
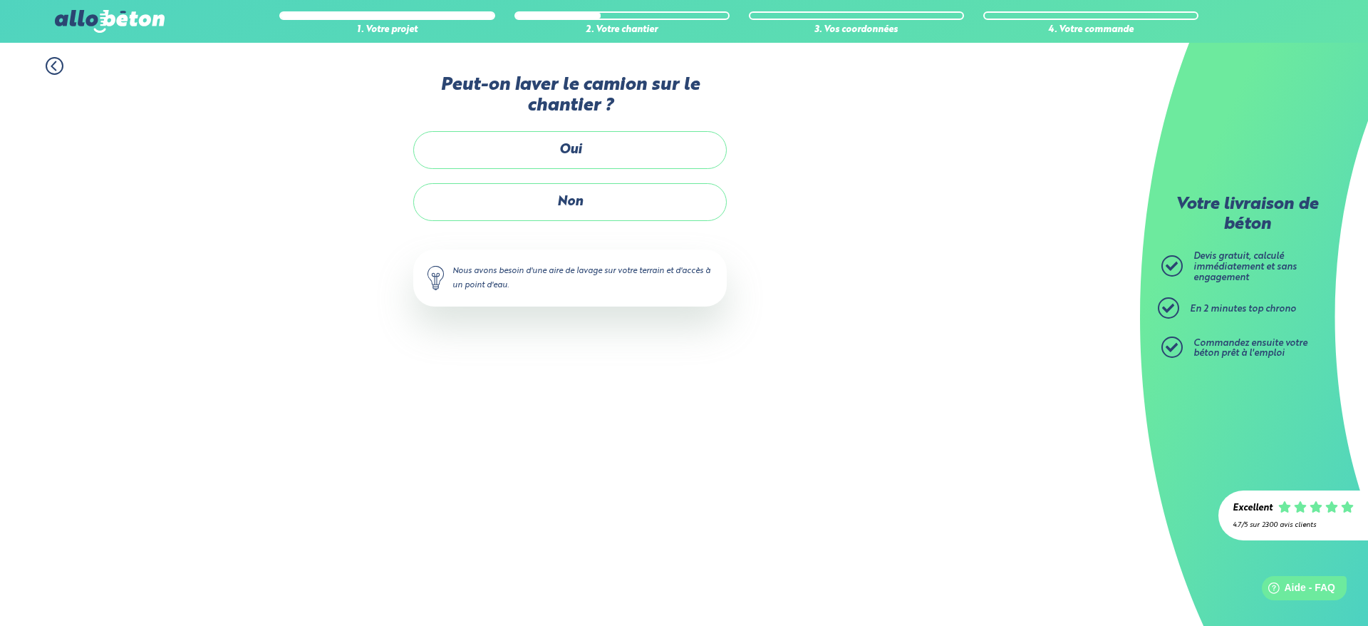
click at [589, 218] on label "Non" at bounding box center [570, 202] width 314 height 38
click at [0, 0] on input "Non" at bounding box center [0, 0] width 0 height 0
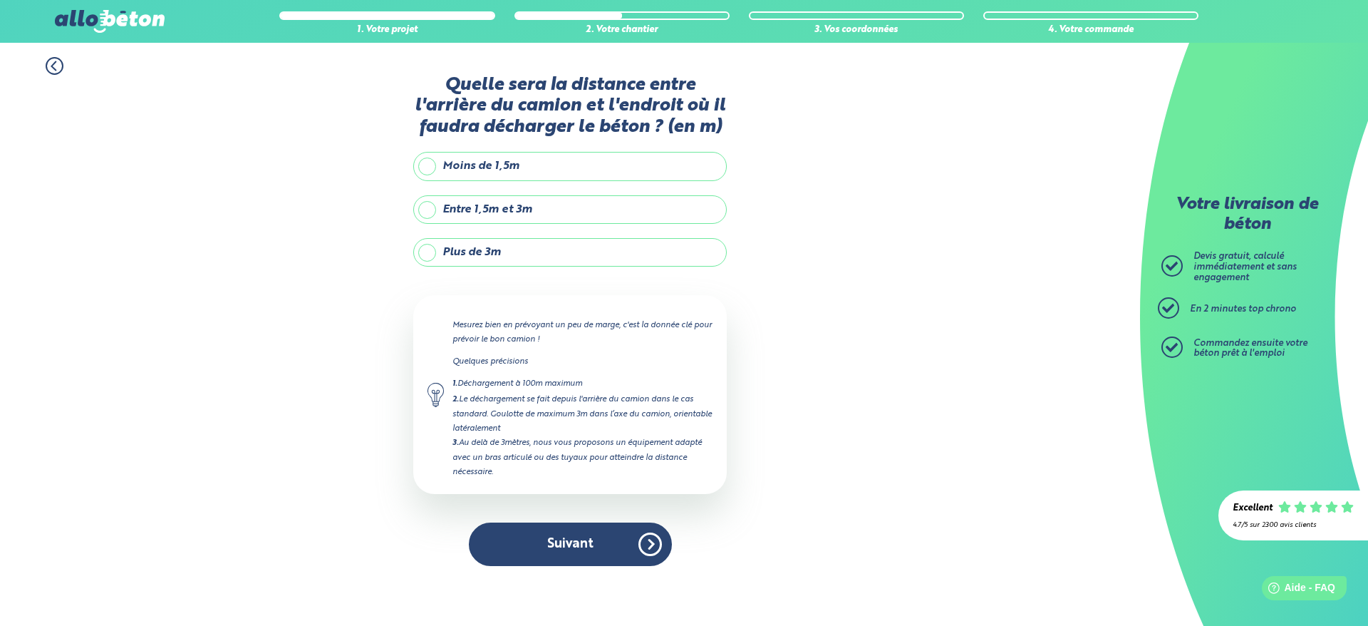
click at [507, 152] on label "Moins de 1,5m" at bounding box center [570, 166] width 314 height 29
click at [0, 0] on input "Moins de 1,5m" at bounding box center [0, 0] width 0 height 0
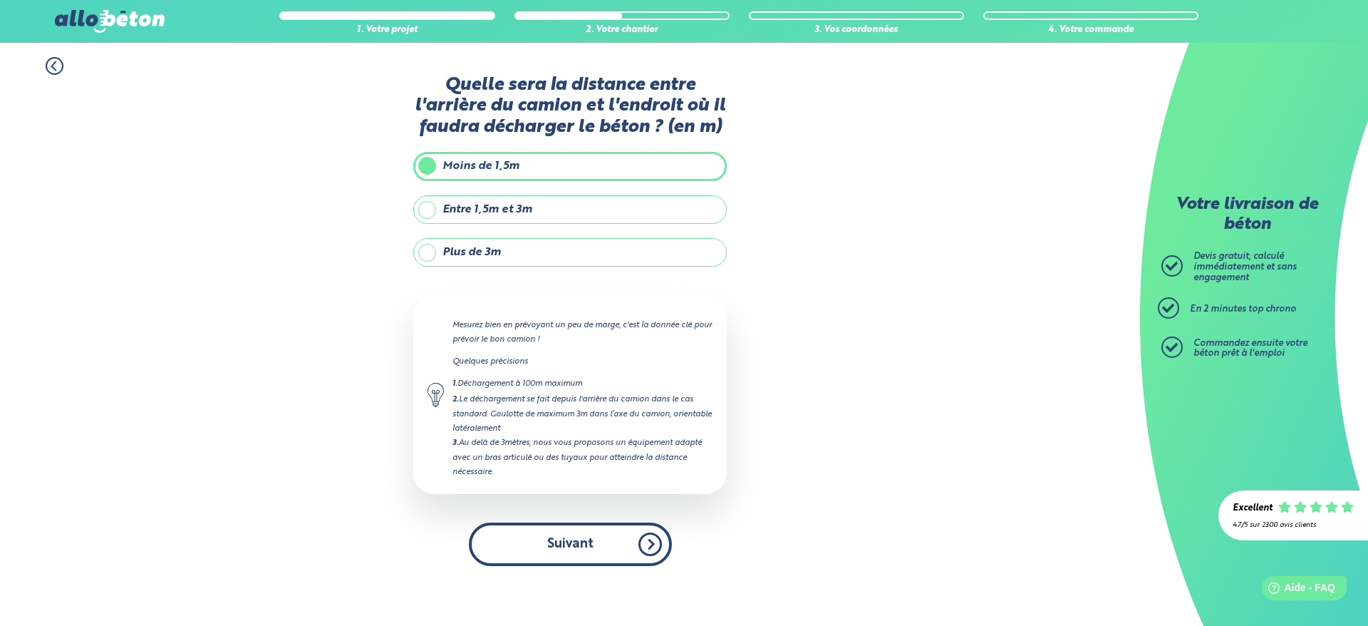
click at [640, 544] on button "Suivant" at bounding box center [570, 543] width 203 height 43
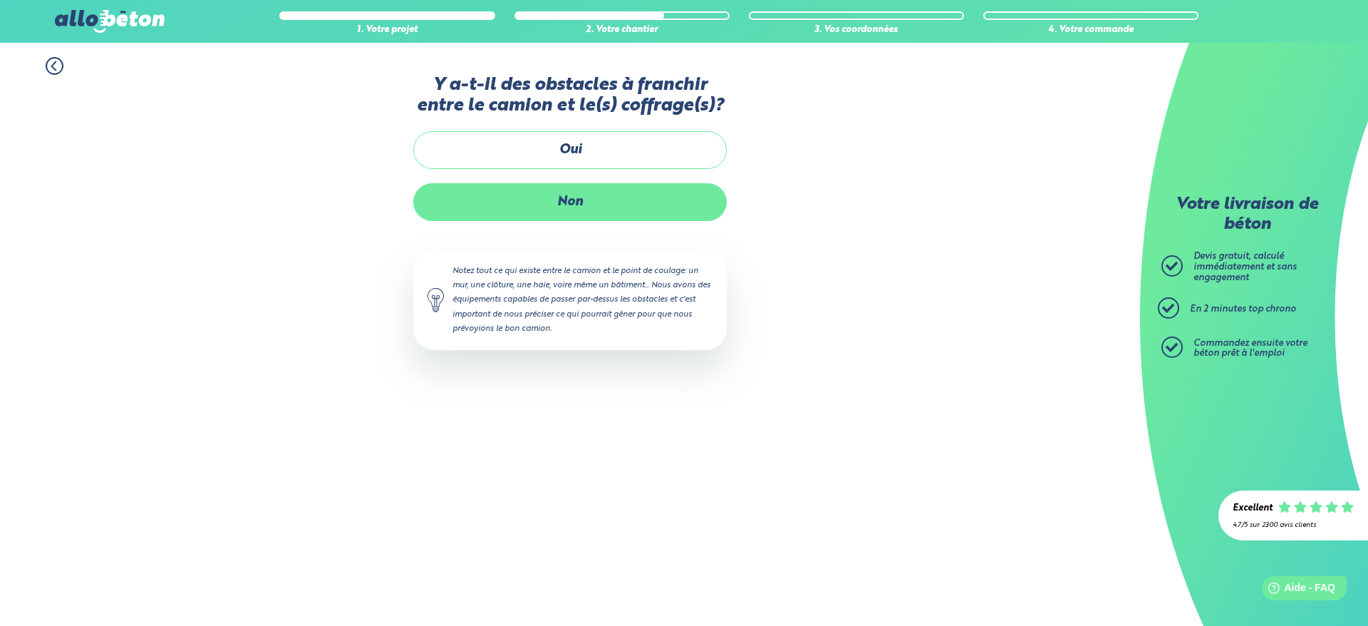
click at [604, 209] on label "Non" at bounding box center [570, 202] width 314 height 38
click at [0, 0] on input "Non" at bounding box center [0, 0] width 0 height 0
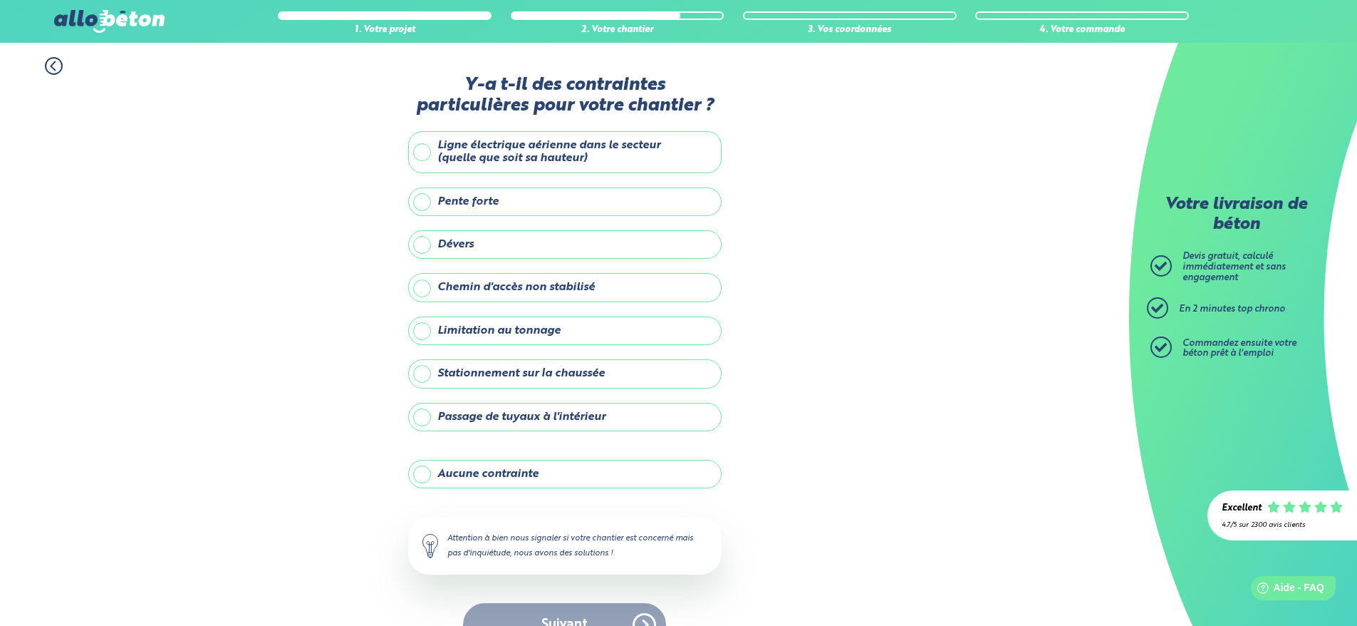
click at [620, 465] on label "Aucune contrainte" at bounding box center [565, 474] width 314 height 29
click at [0, 0] on input "Aucune contrainte" at bounding box center [0, 0] width 0 height 0
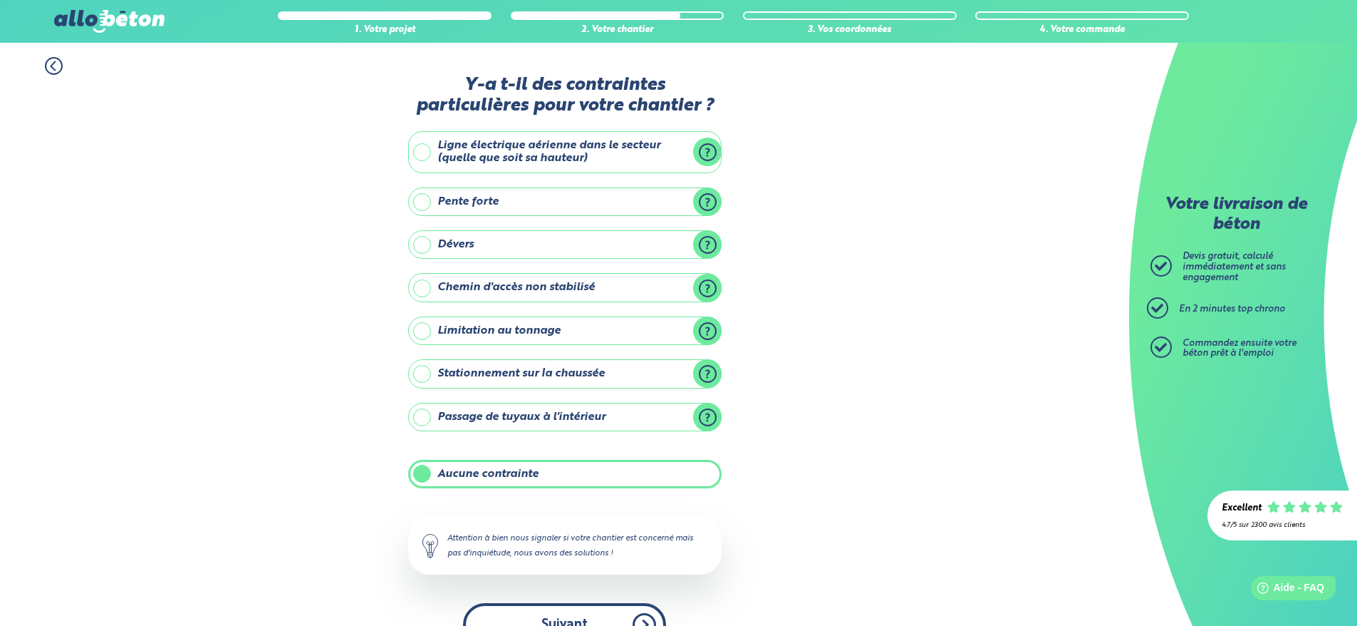
click at [571, 623] on button "Suivant" at bounding box center [564, 624] width 203 height 43
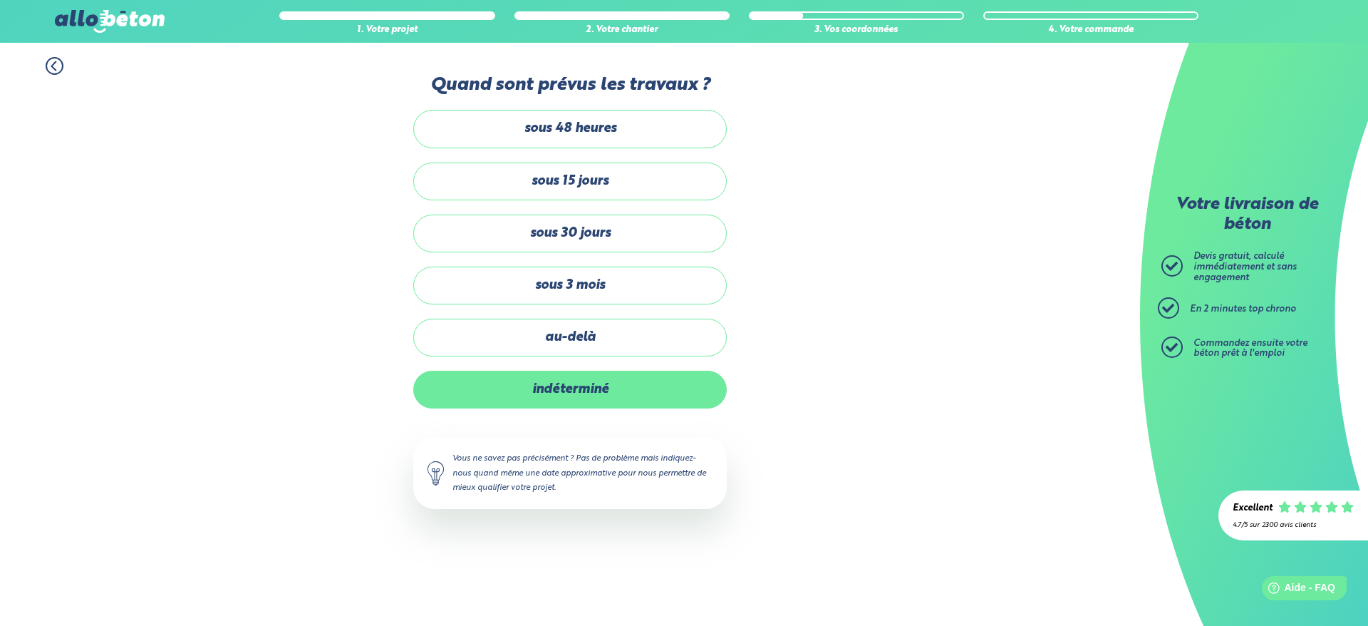
click at [585, 379] on label "indéterminé" at bounding box center [570, 390] width 314 height 38
click at [0, 0] on input "indéterminé" at bounding box center [0, 0] width 0 height 0
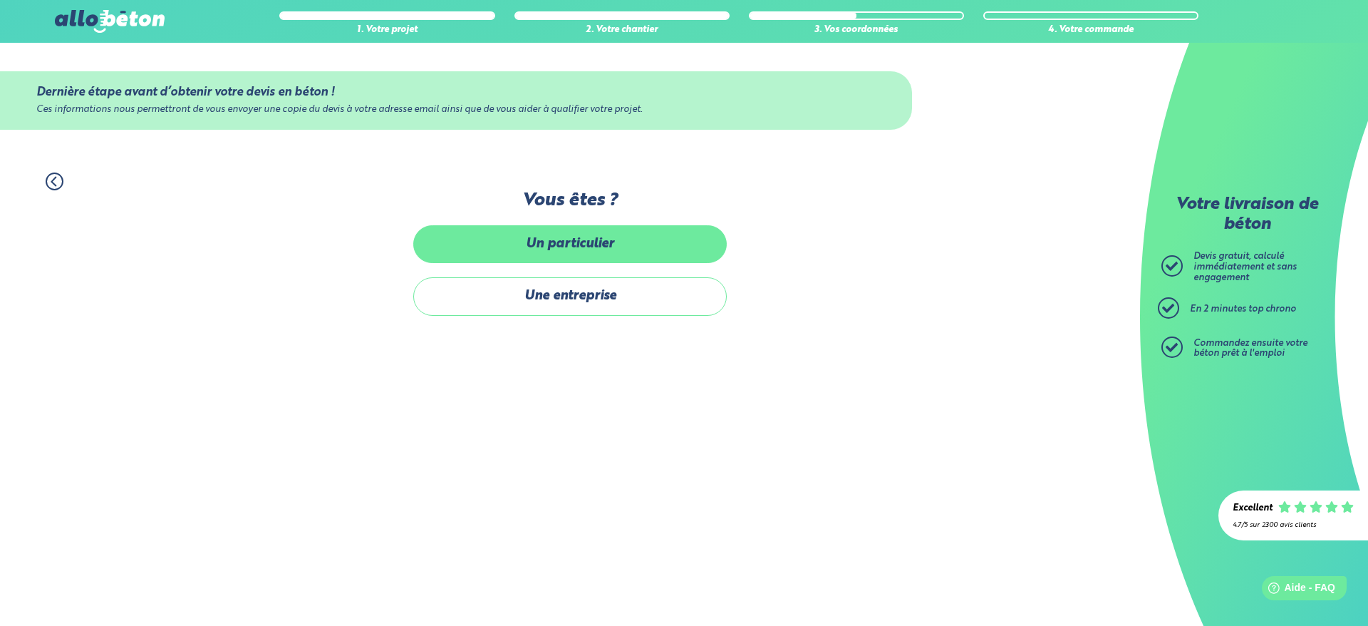
click at [669, 243] on label "Un particulier" at bounding box center [570, 244] width 314 height 38
click at [0, 0] on input "Un particulier" at bounding box center [0, 0] width 0 height 0
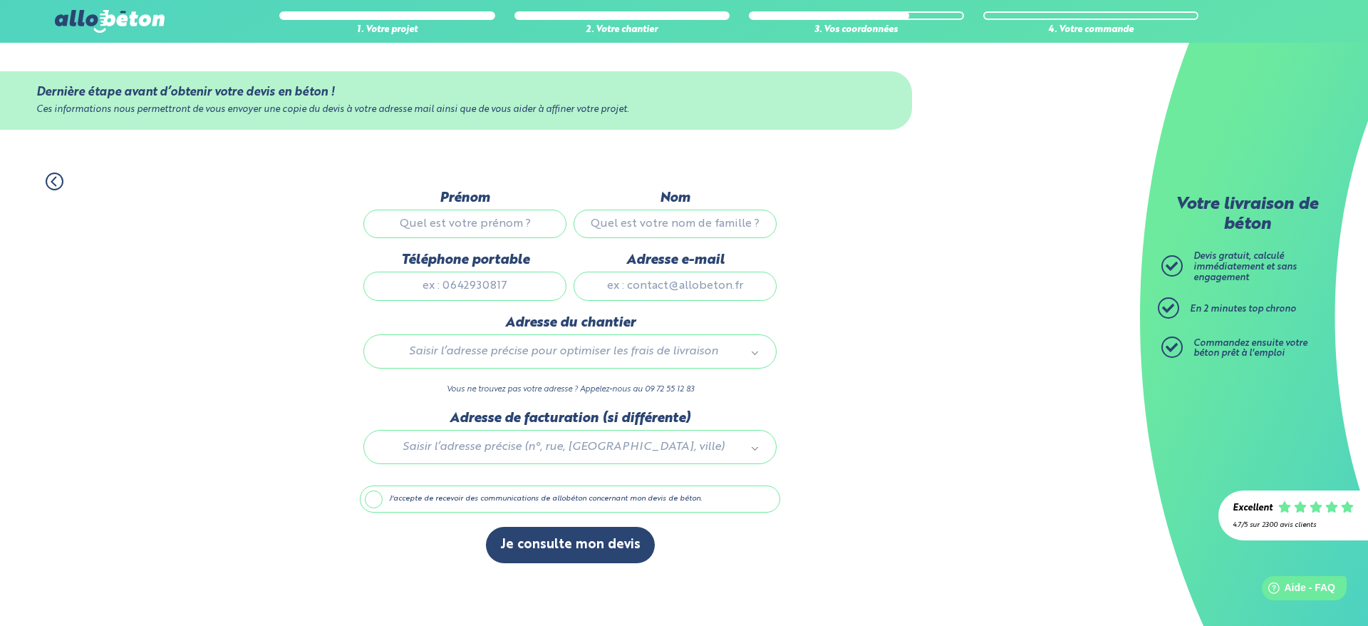
click at [504, 229] on input "Prénom" at bounding box center [464, 223] width 203 height 29
click at [578, 190] on label "Nom" at bounding box center [675, 198] width 203 height 16
click at [578, 209] on input "Nom" at bounding box center [675, 223] width 203 height 29
drag, startPoint x: 513, startPoint y: 219, endPoint x: 522, endPoint y: 219, distance: 8.6
click at [513, 219] on input "Prénom" at bounding box center [464, 223] width 203 height 29
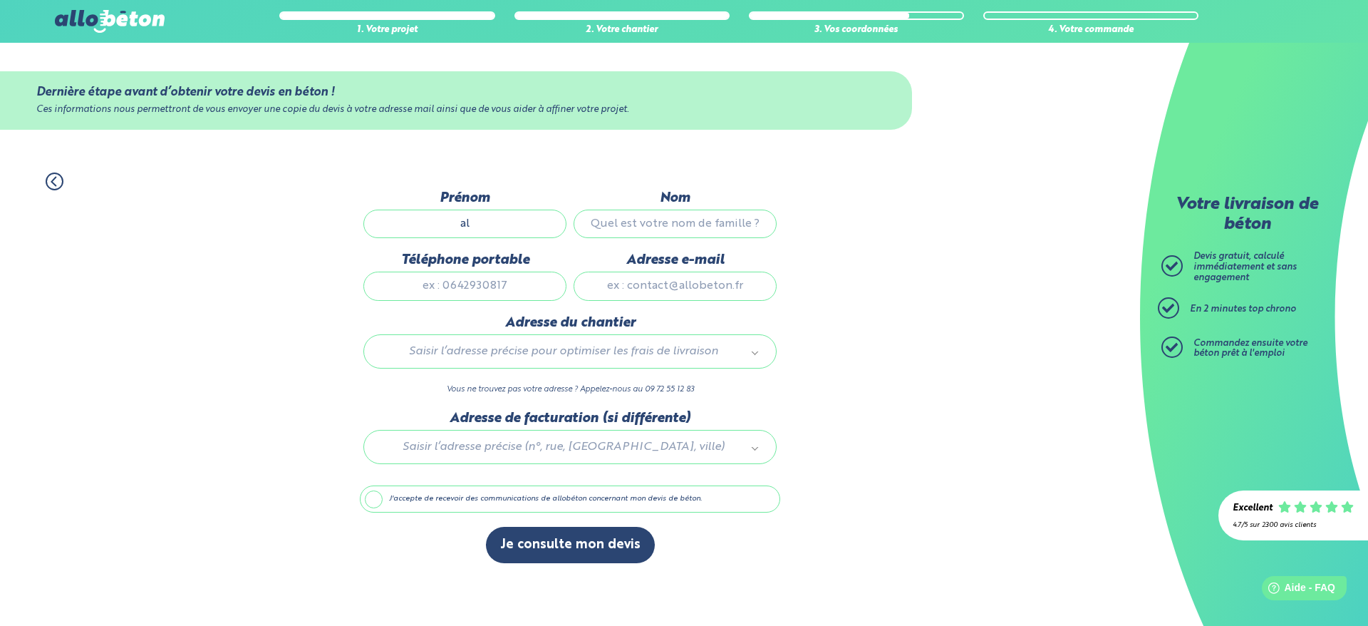
type input "a"
type input "[PERSON_NAME]"
type input "Schwarz"
type input "0683045845"
type input "alain.schwarz21564@gmail.com"
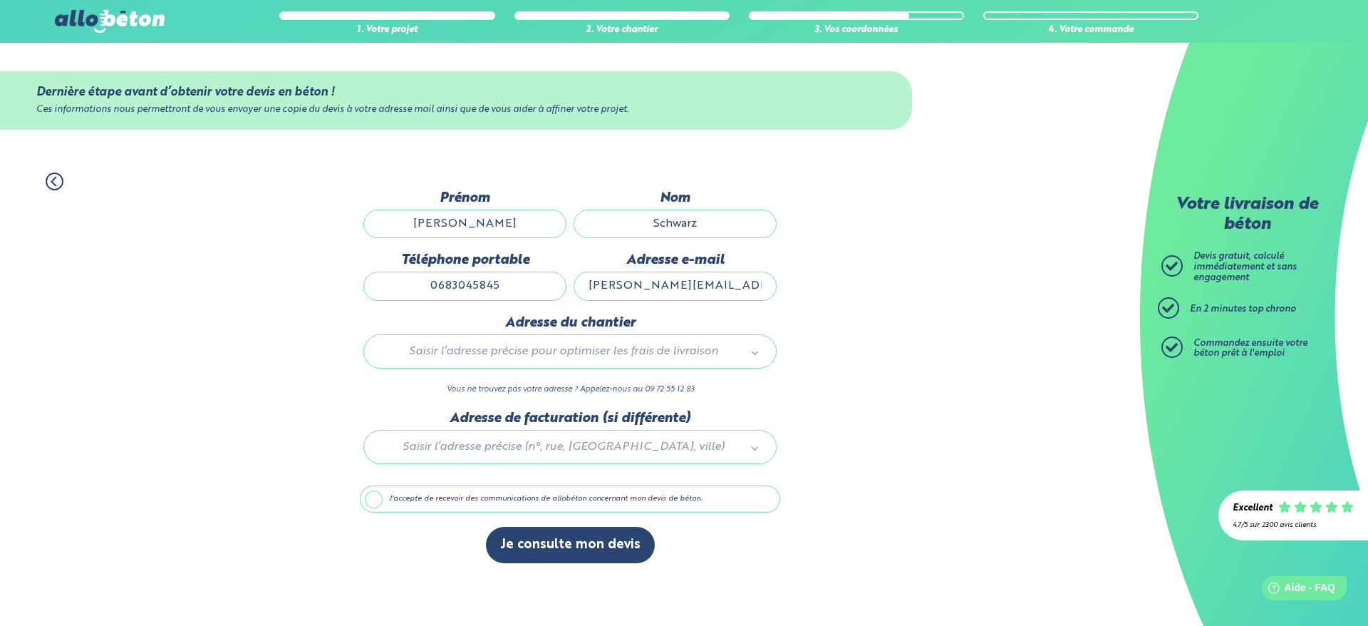
click at [720, 341] on div "Saisir l’adresse précise pour optimiser les frais de livraison" at bounding box center [569, 351] width 413 height 34
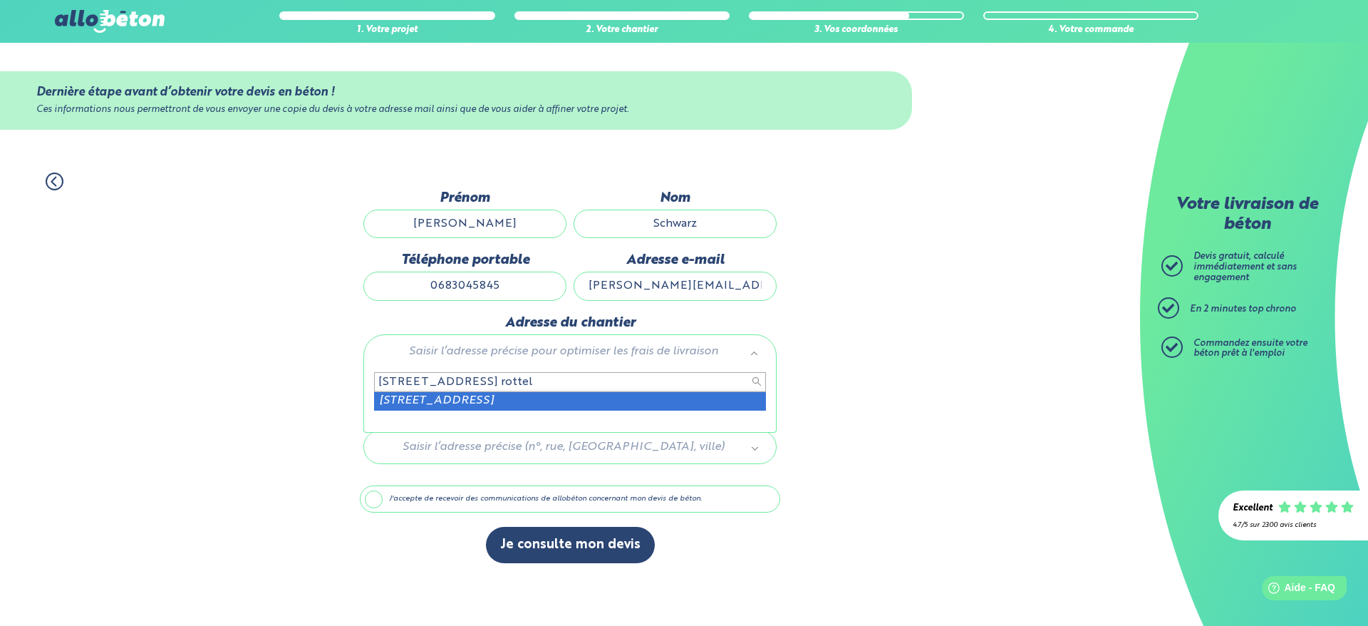
type input "45 rue principale rottel"
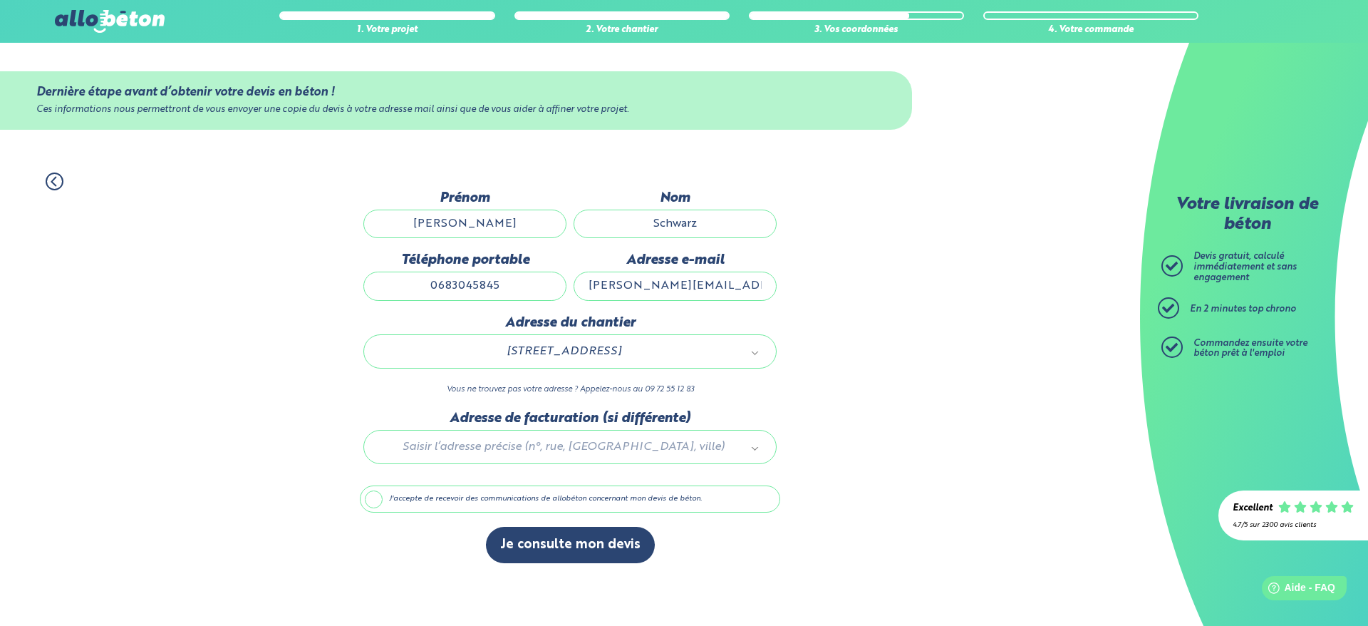
click at [367, 497] on label "J'accepte de recevoir des communications de allobéton concernant mon devis de b…" at bounding box center [570, 498] width 420 height 27
click at [0, 0] on input "J'accepte de recevoir des communications de allobéton concernant mon devis de b…" at bounding box center [0, 0] width 0 height 0
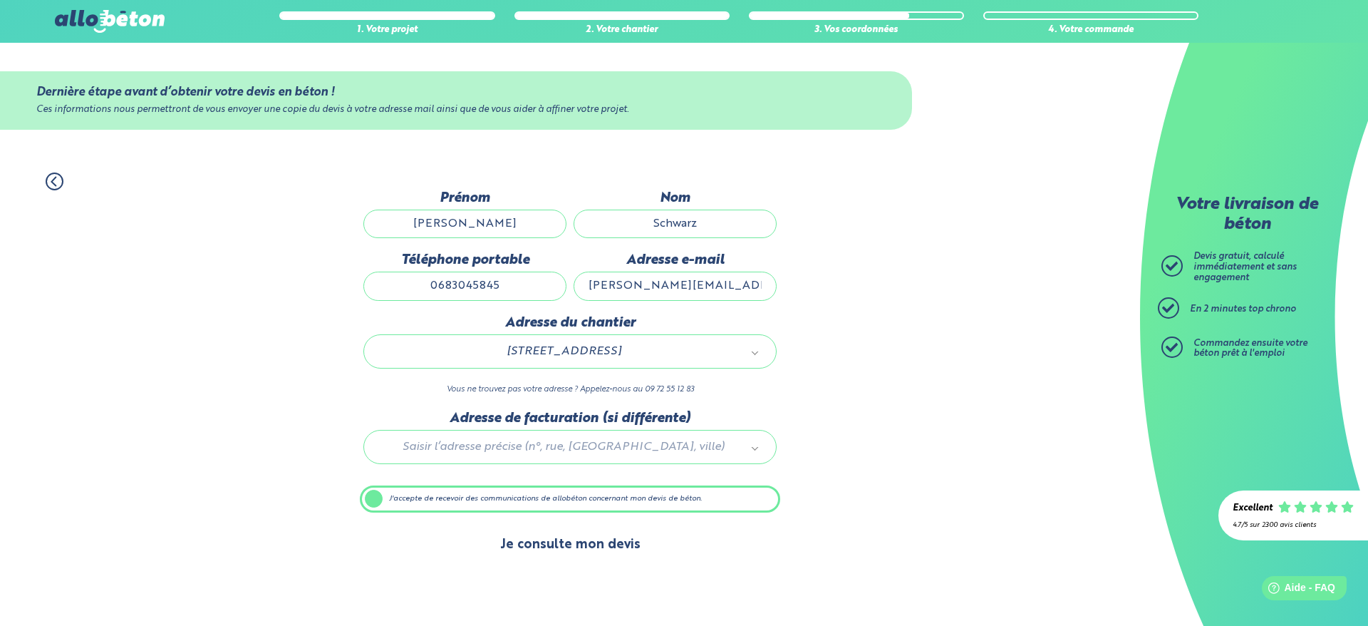
click at [541, 543] on button "Je consulte mon devis" at bounding box center [570, 545] width 169 height 36
